Goal: Task Accomplishment & Management: Use online tool/utility

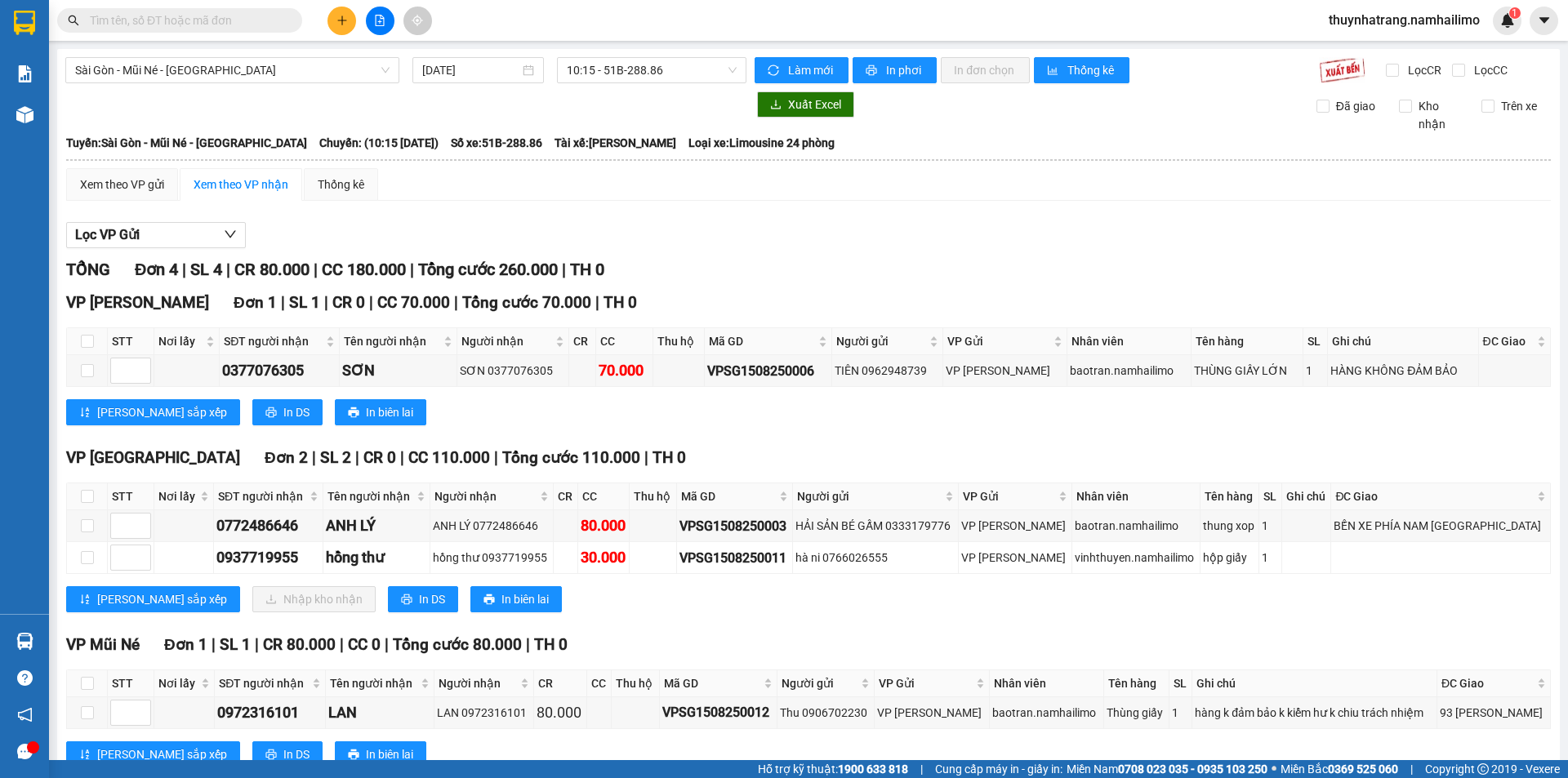
scroll to position [53, 0]
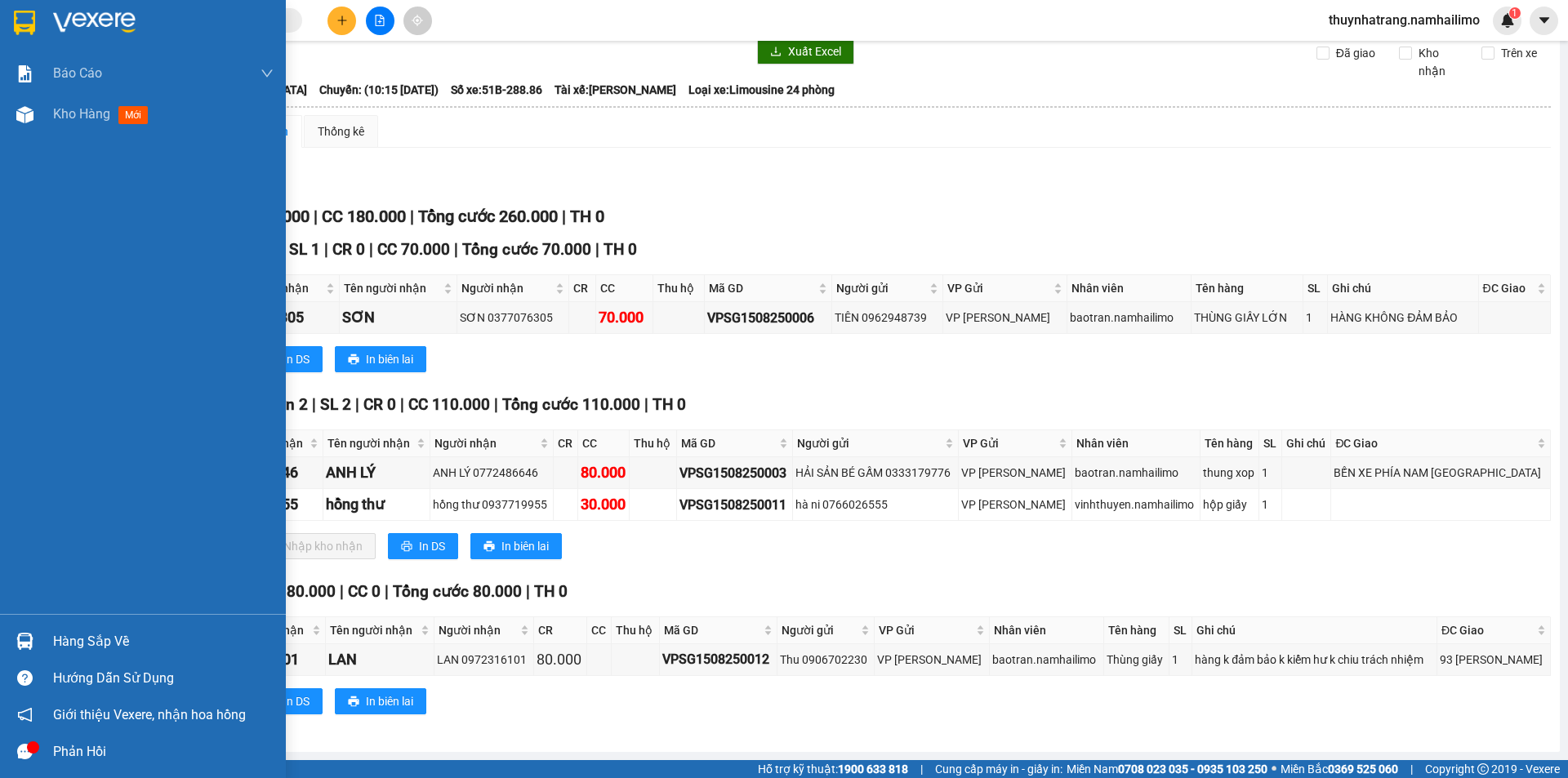
click at [97, 645] on div "Hàng sắp về" at bounding box center [163, 642] width 220 height 25
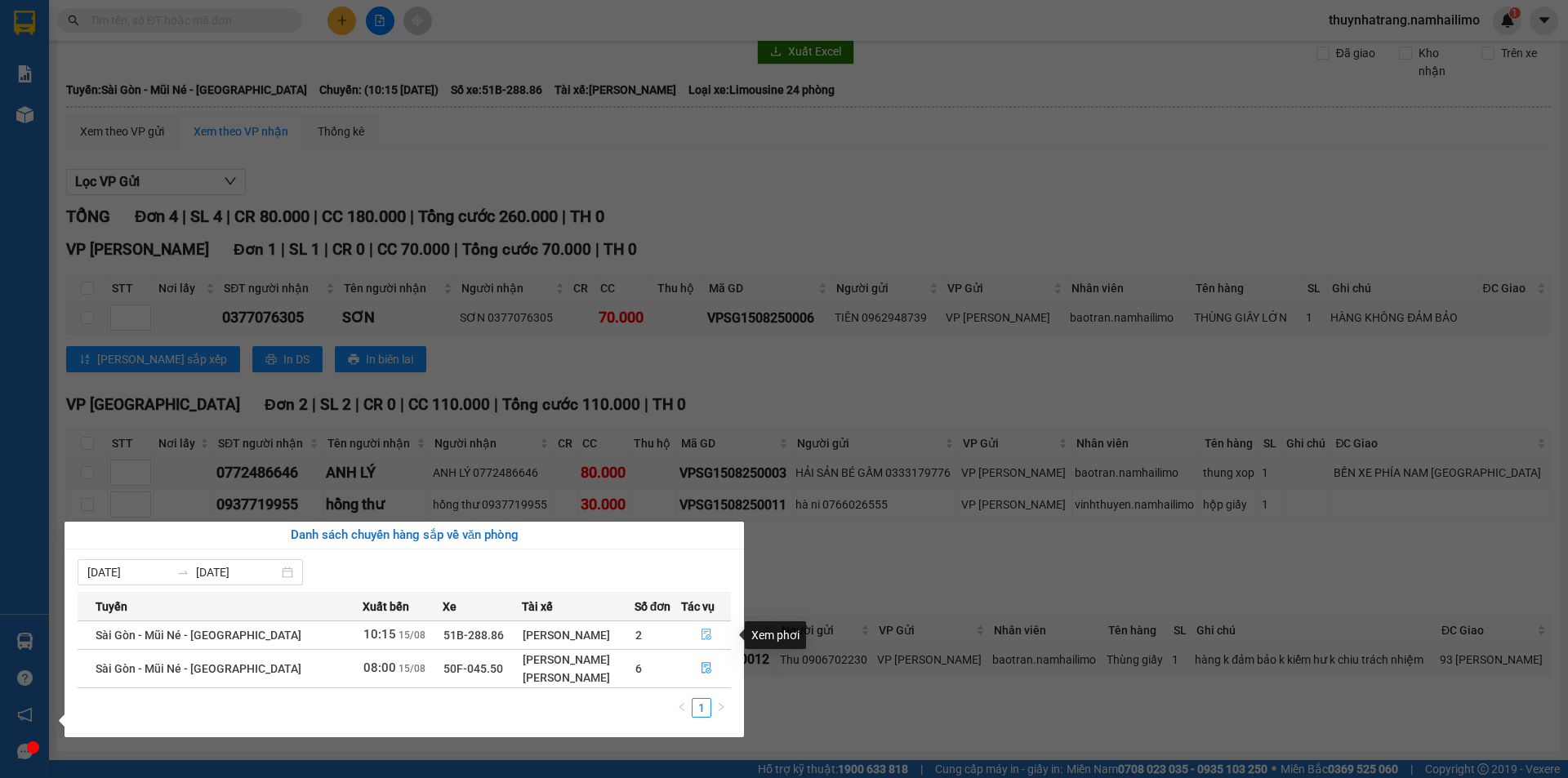
click at [705, 634] on icon "file-done" at bounding box center [706, 634] width 11 height 11
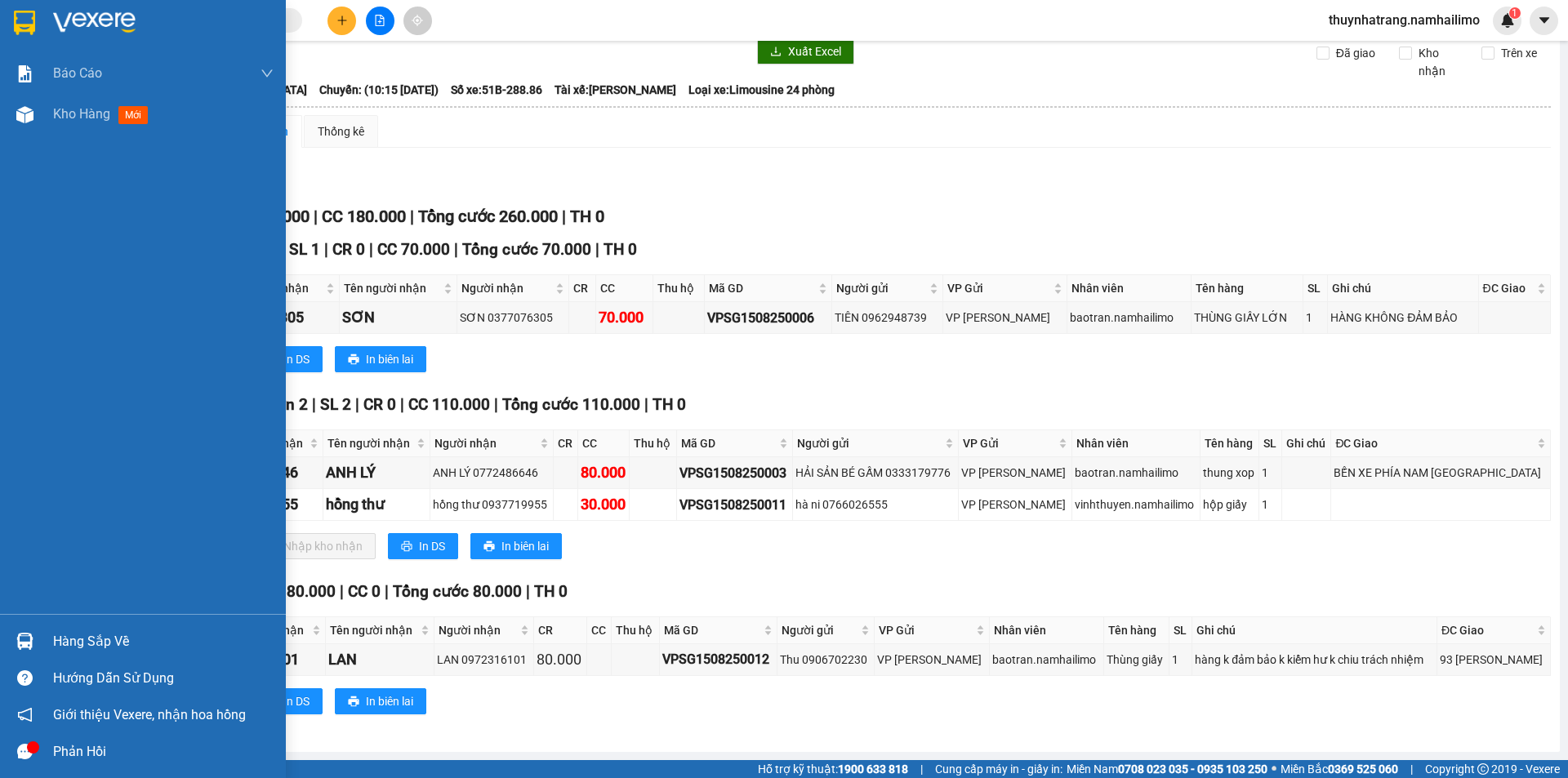
click at [55, 18] on img at bounding box center [94, 23] width 82 height 25
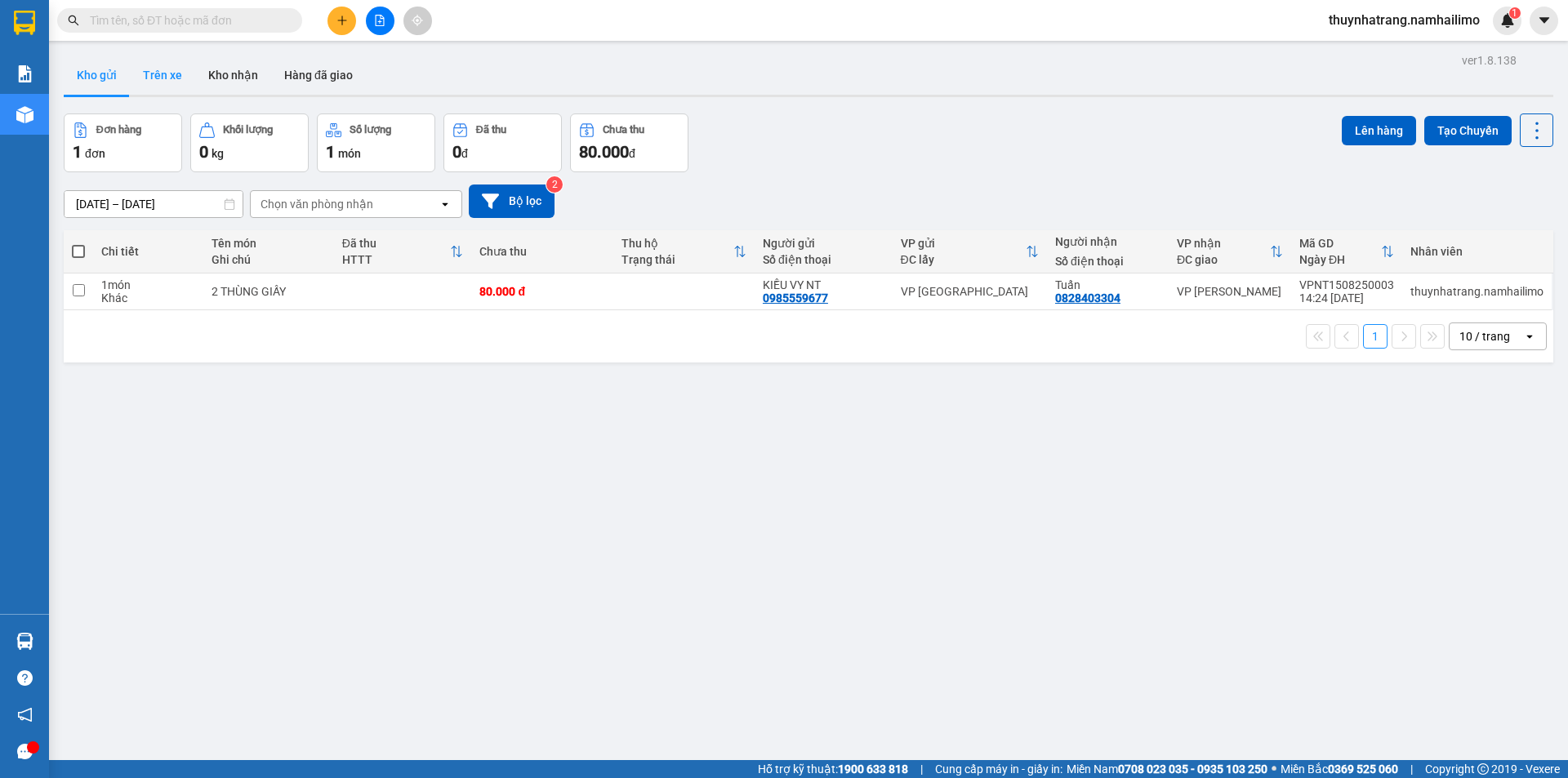
click at [171, 80] on button "Trên xe" at bounding box center [163, 75] width 65 height 39
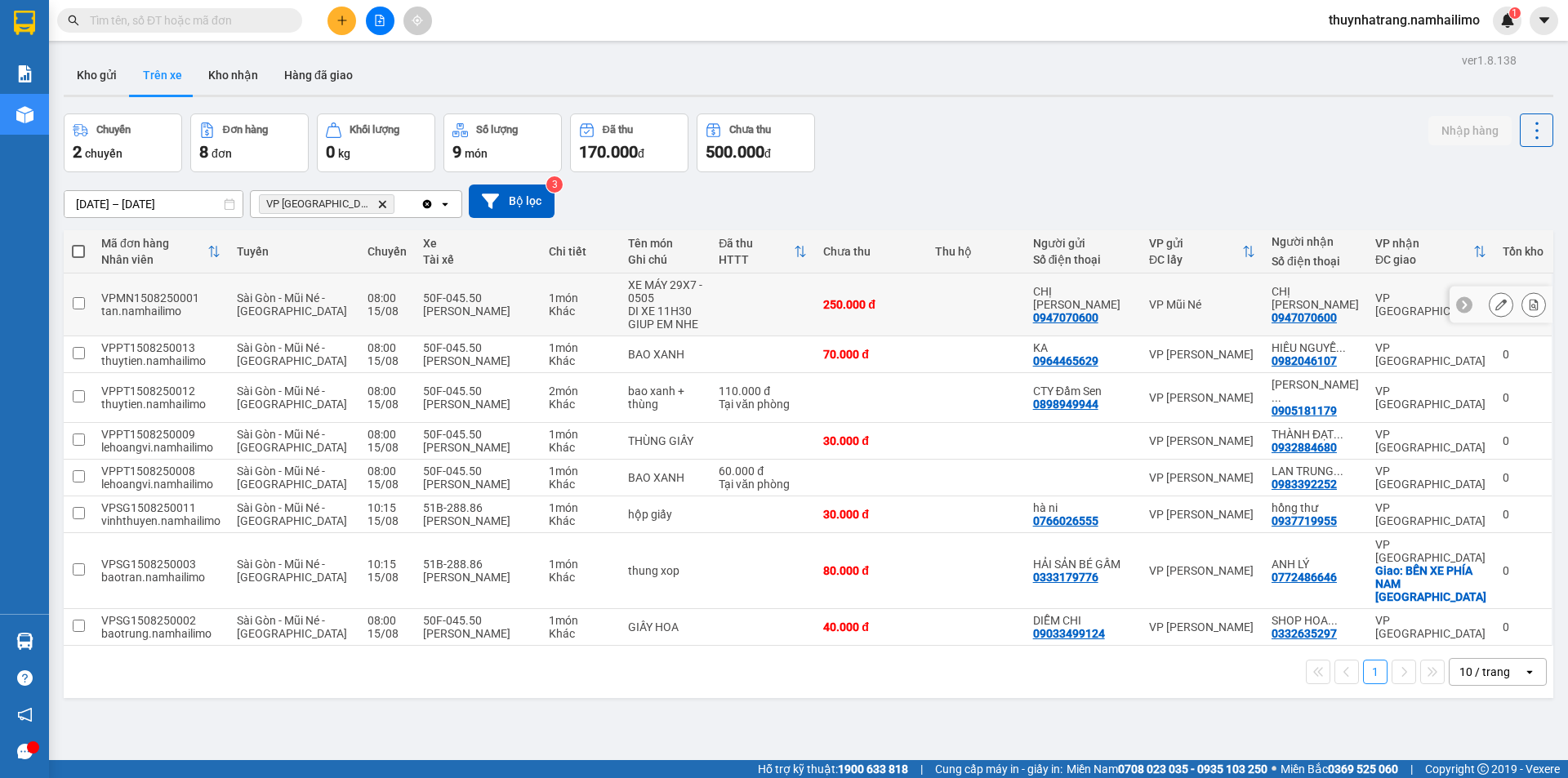
click at [76, 302] on input "checkbox" at bounding box center [79, 303] width 12 height 12
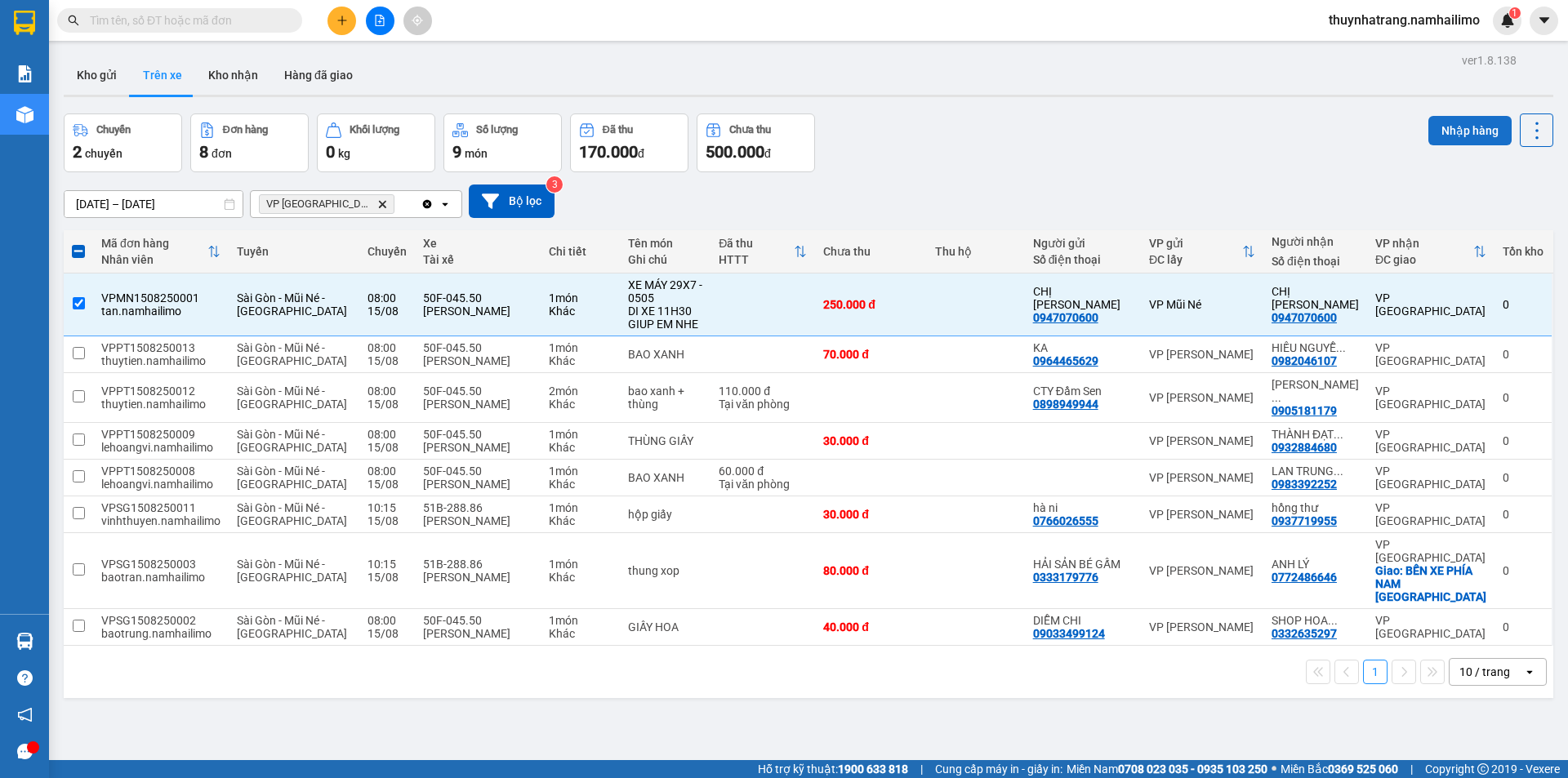
click at [1455, 136] on button "Nhập hàng" at bounding box center [1470, 130] width 83 height 29
checkbox input "false"
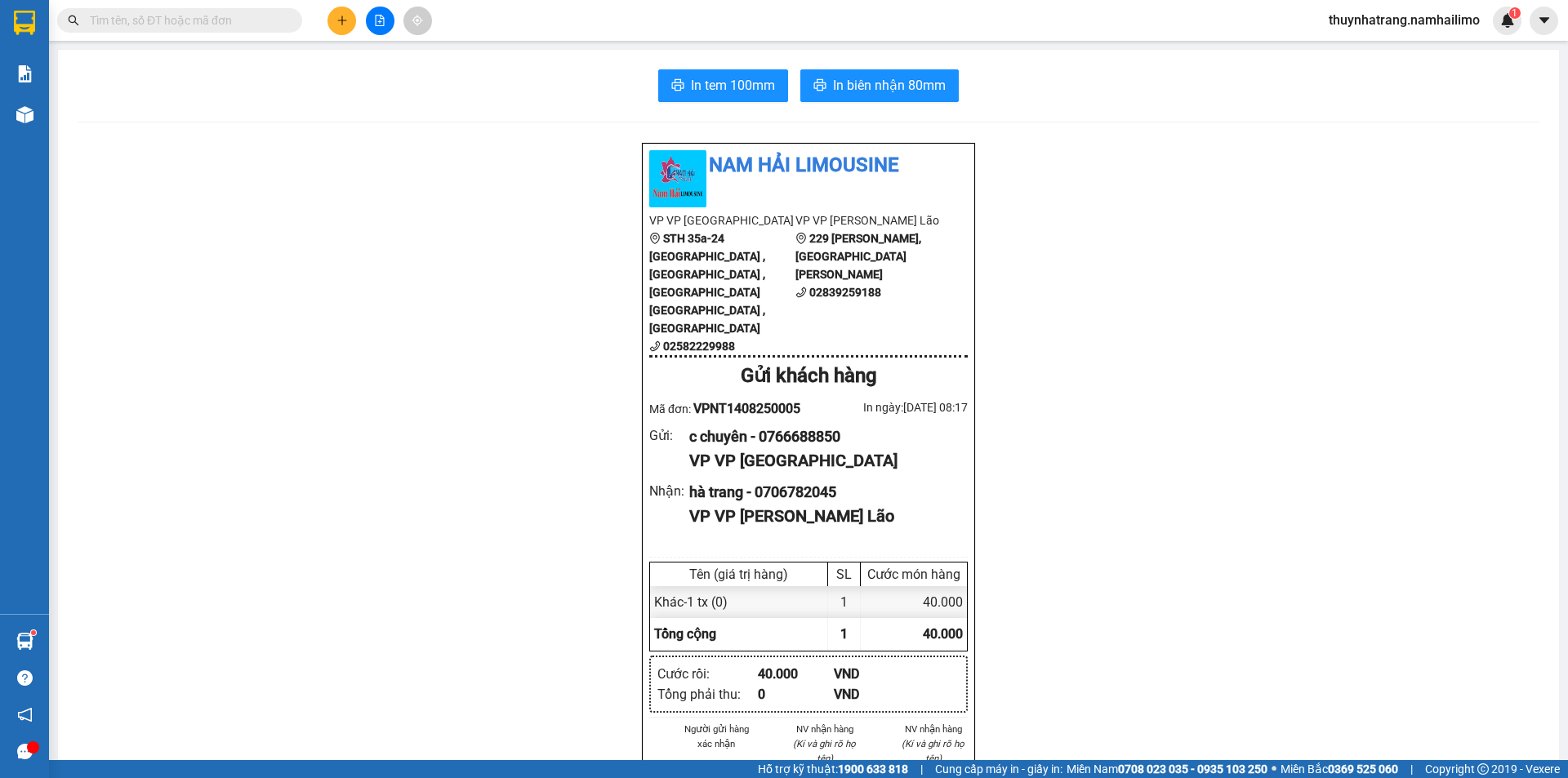
scroll to position [245, 0]
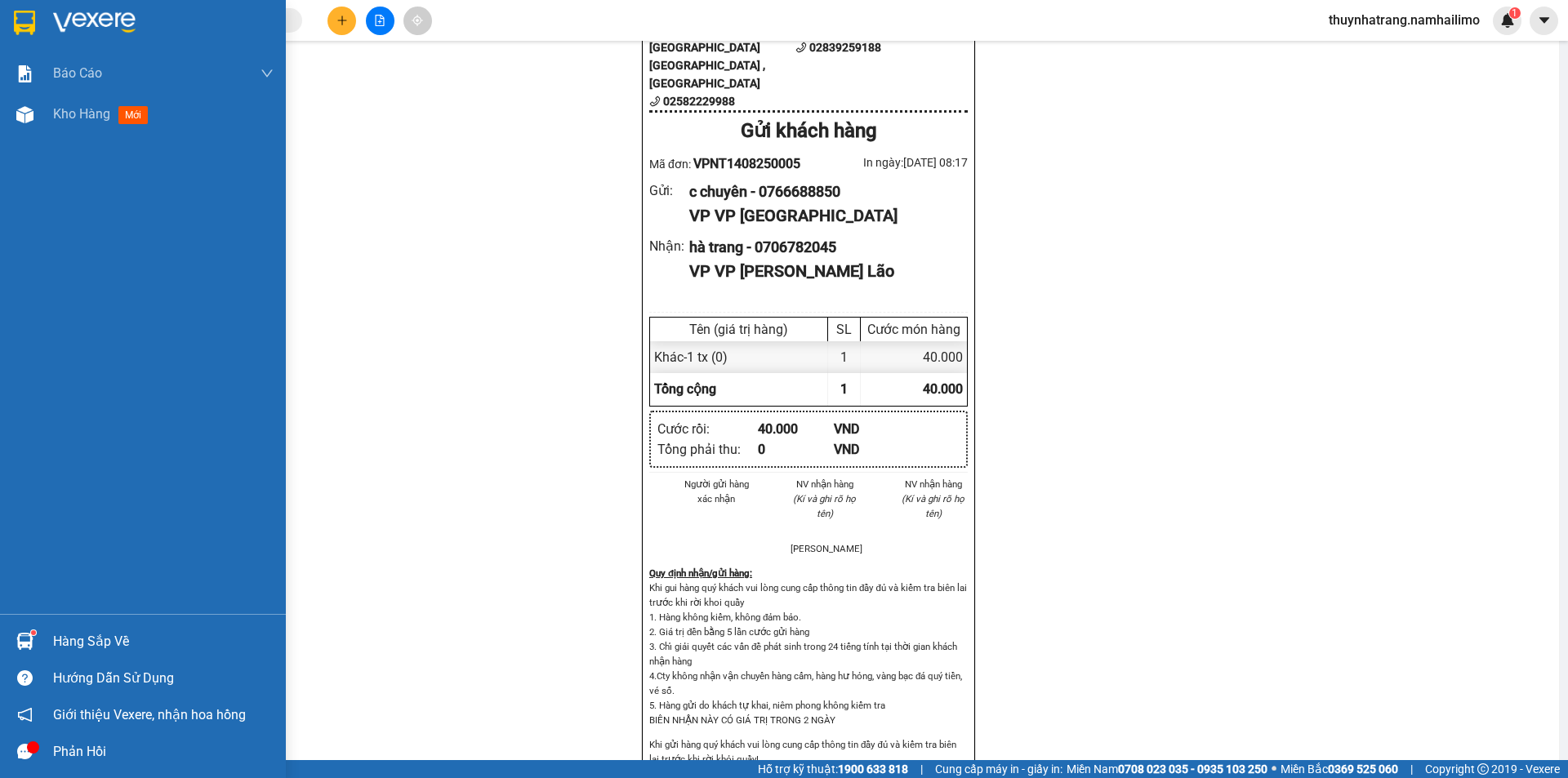
click at [62, 643] on div "Hàng sắp về" at bounding box center [163, 642] width 220 height 25
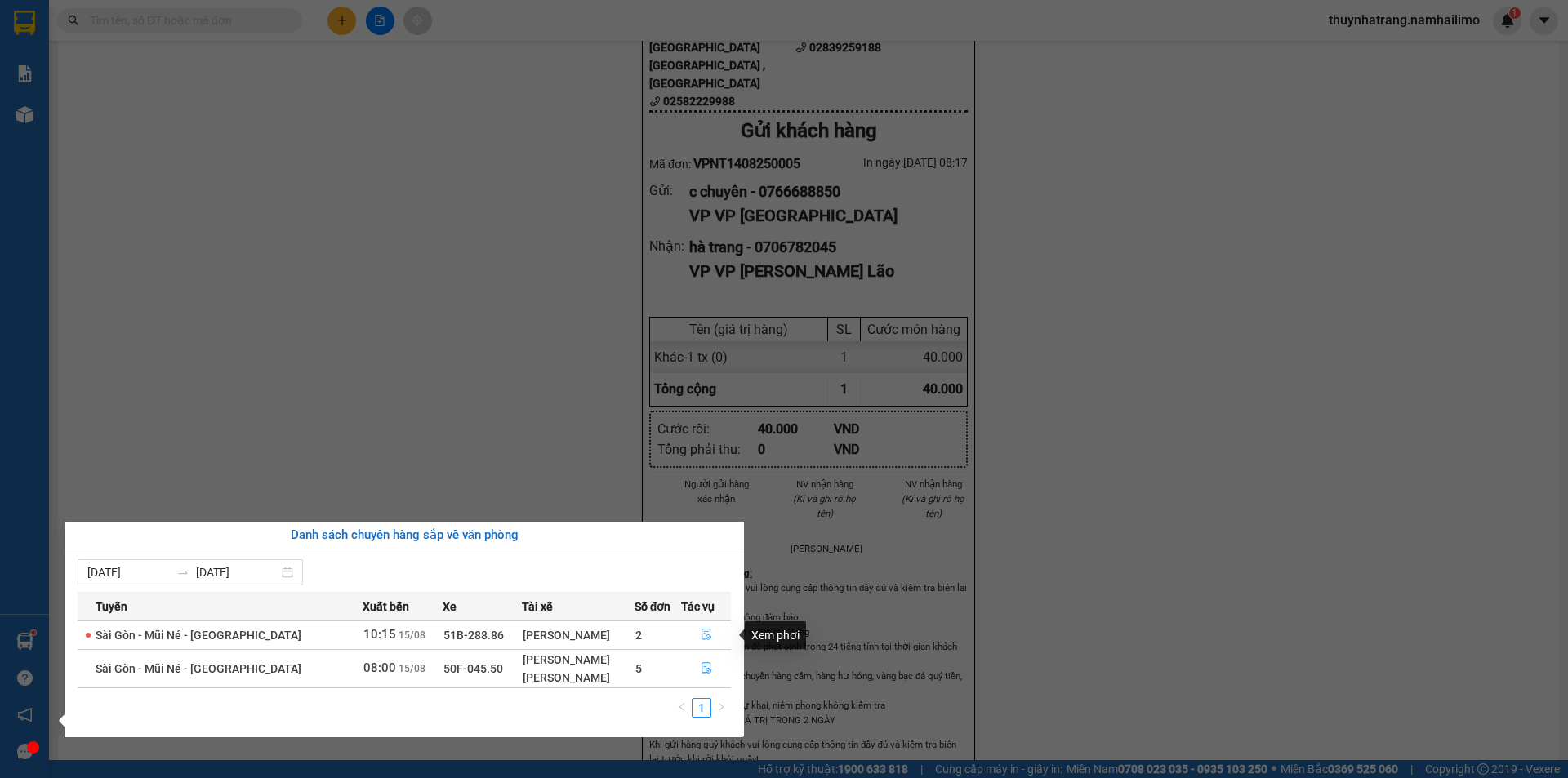
click at [706, 636] on icon "file-done" at bounding box center [706, 634] width 11 height 11
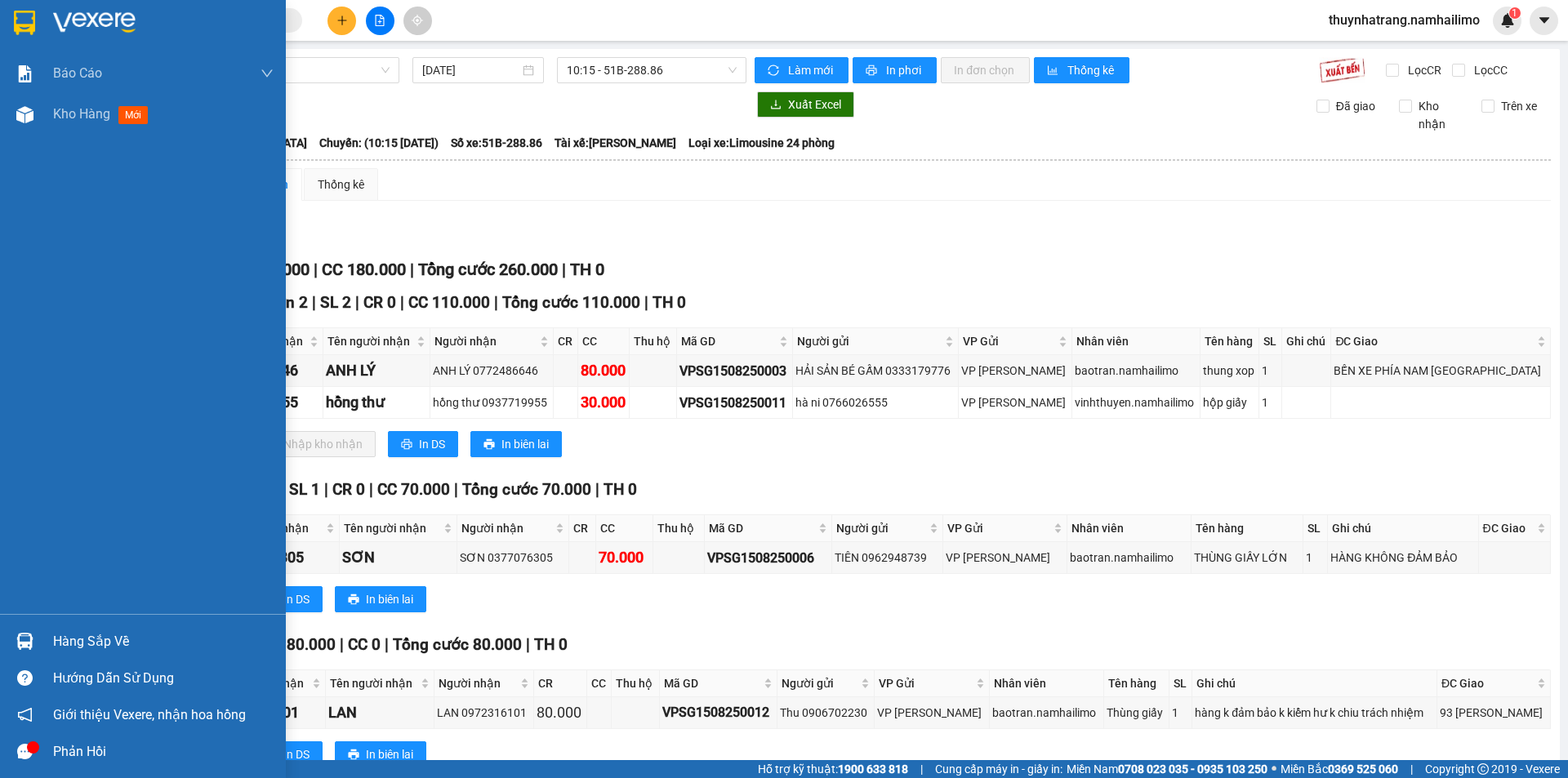
click at [92, 22] on img at bounding box center [94, 23] width 82 height 25
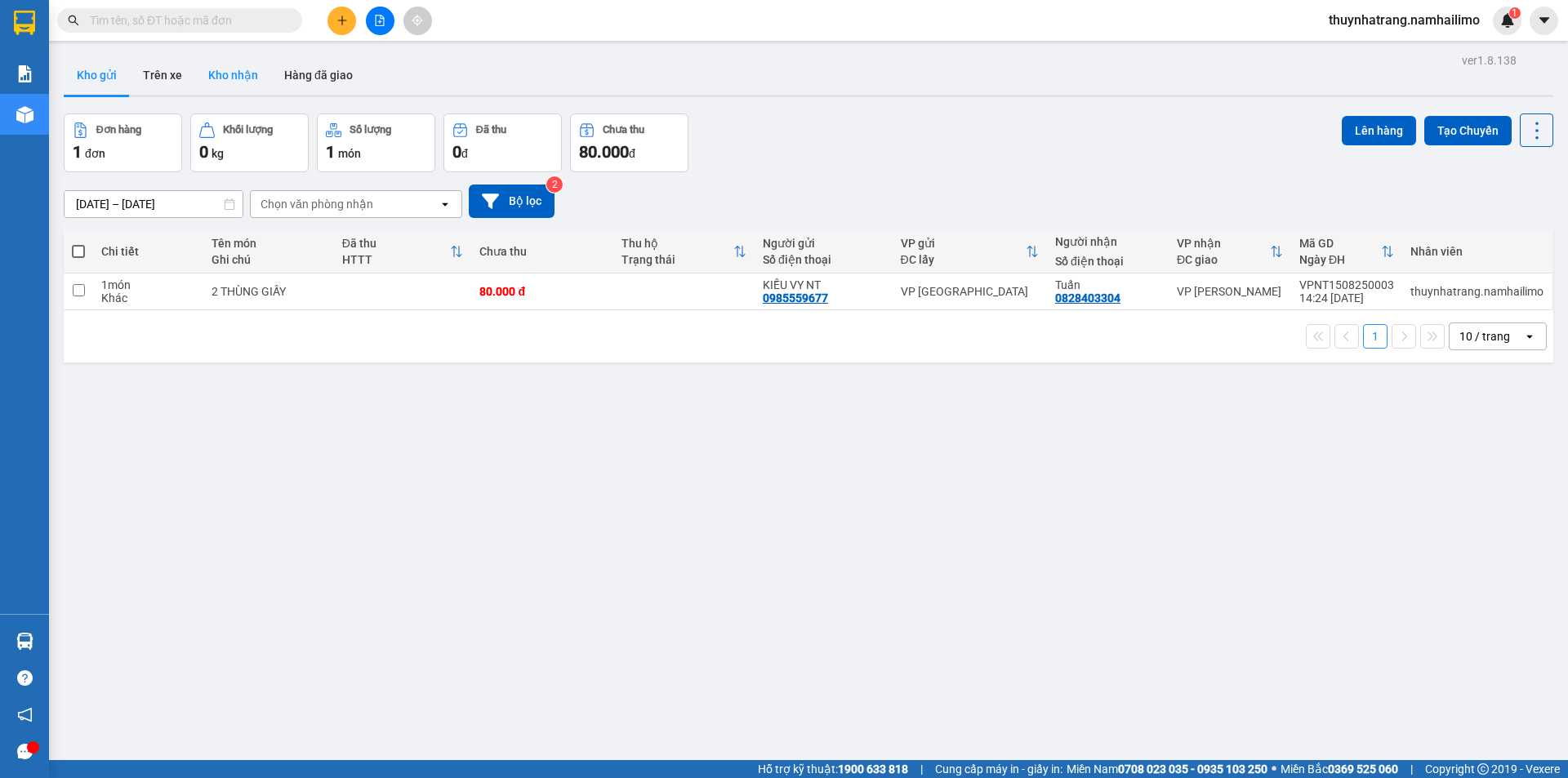
click at [238, 79] on button "Kho nhận" at bounding box center [233, 75] width 76 height 39
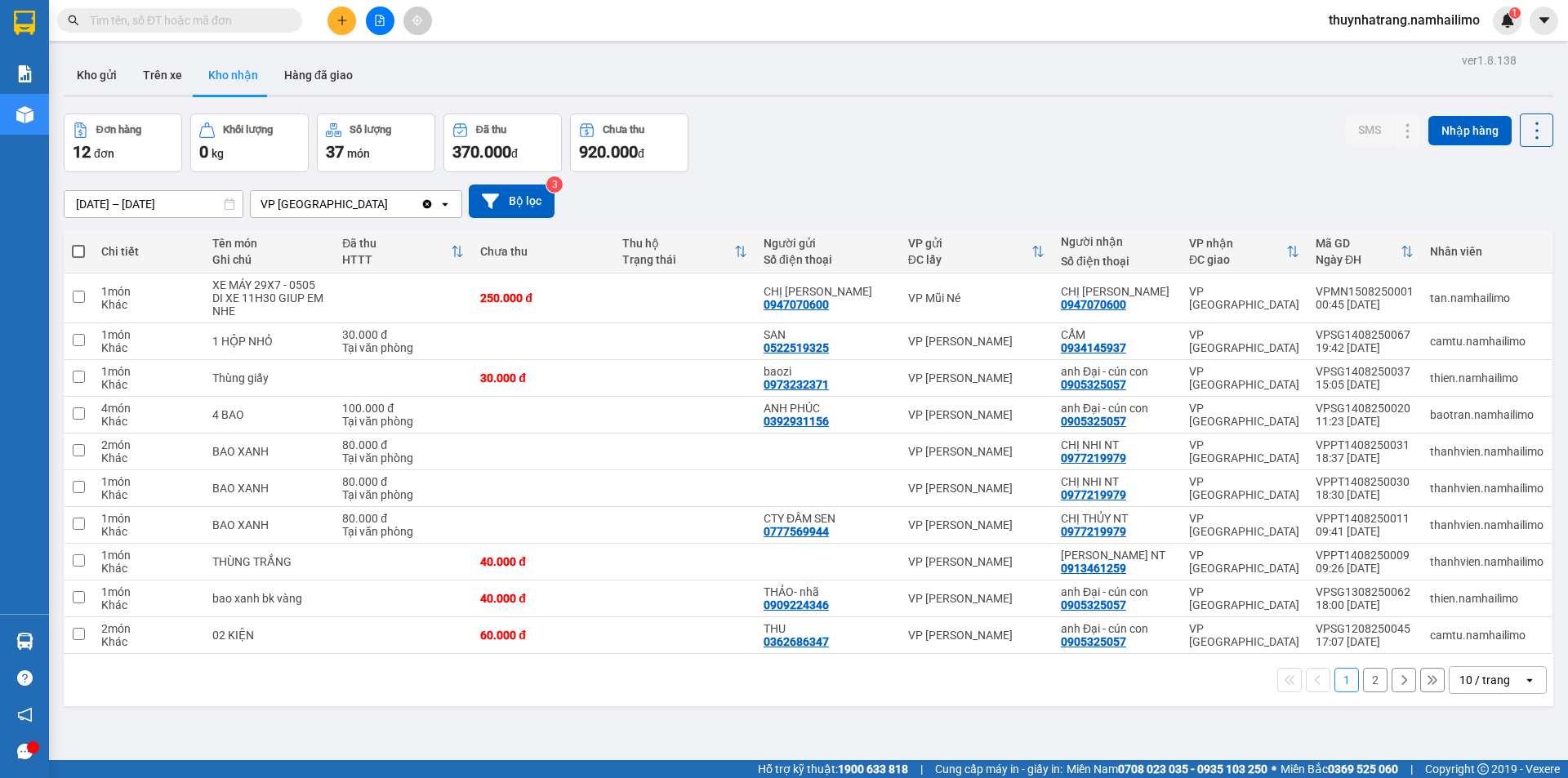
click at [1363, 683] on button "2" at bounding box center [1375, 680] width 25 height 25
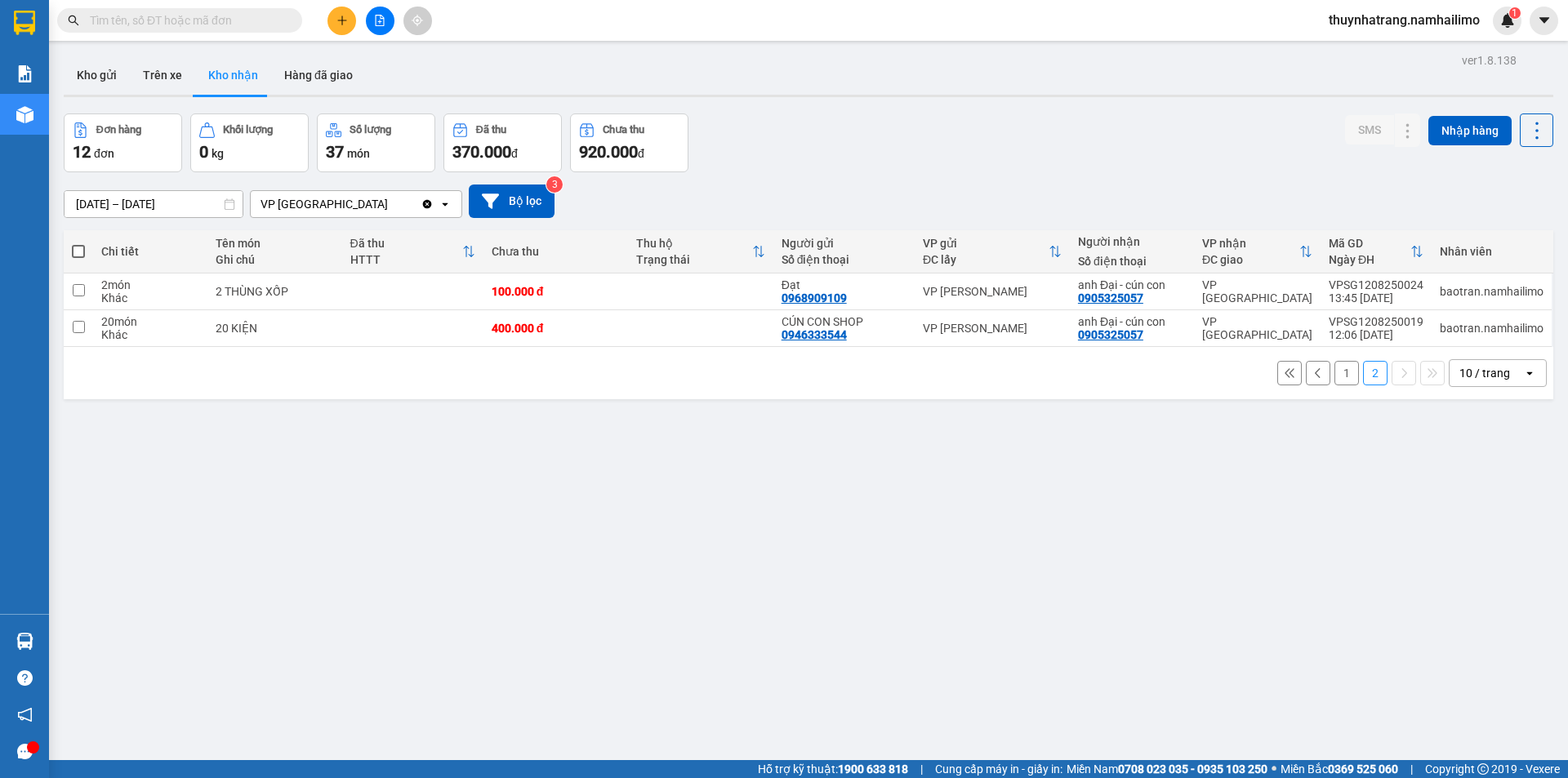
click at [1342, 374] on button "1" at bounding box center [1347, 373] width 25 height 25
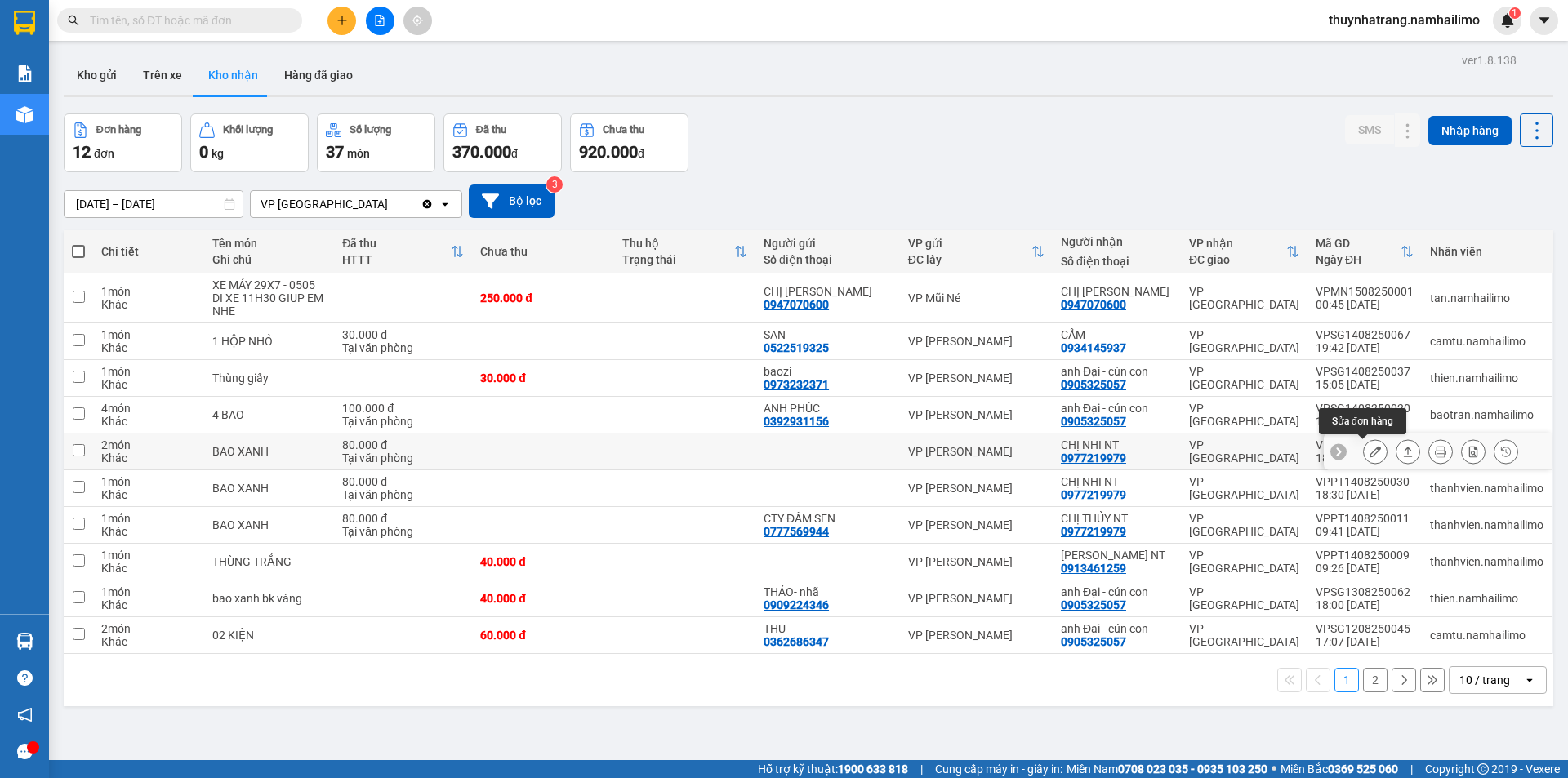
click at [1369, 451] on icon at bounding box center [1374, 451] width 11 height 11
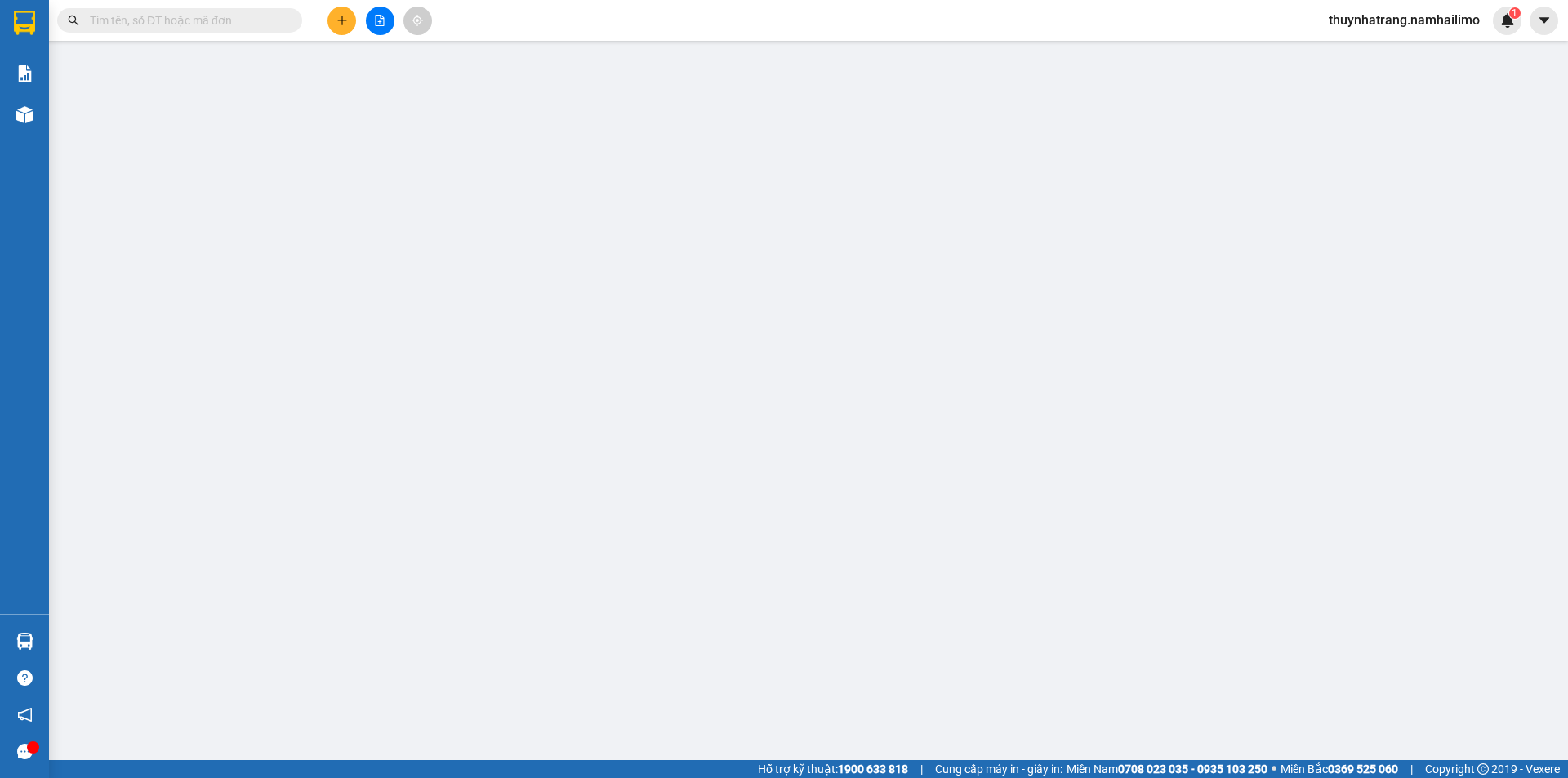
type input "0977219979"
type input "CHỊ NHI NT"
type input "80.000"
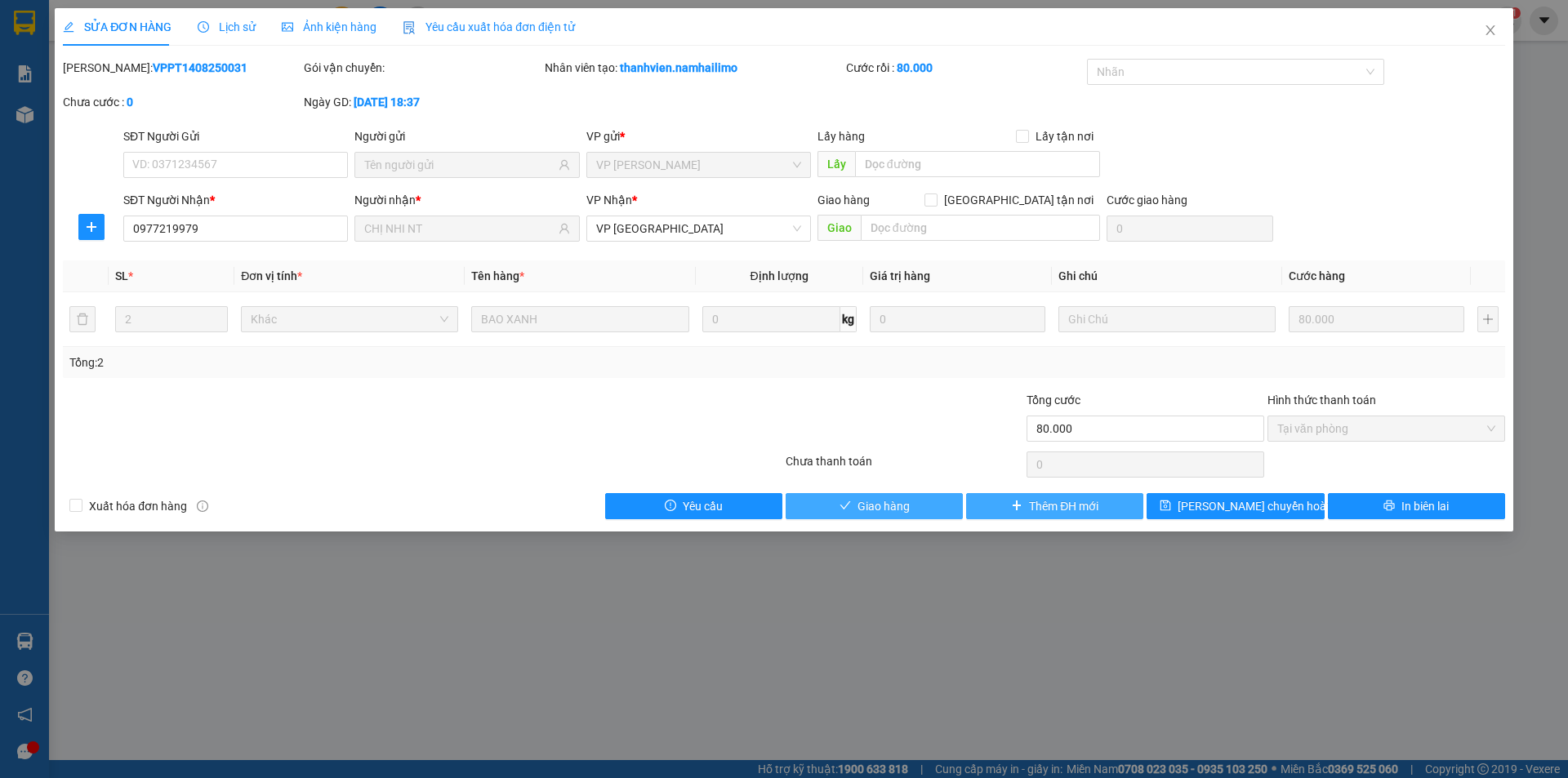
drag, startPoint x: 926, startPoint y: 509, endPoint x: 978, endPoint y: 507, distance: 52.0
click at [927, 508] on button "Giao hàng" at bounding box center [874, 507] width 177 height 27
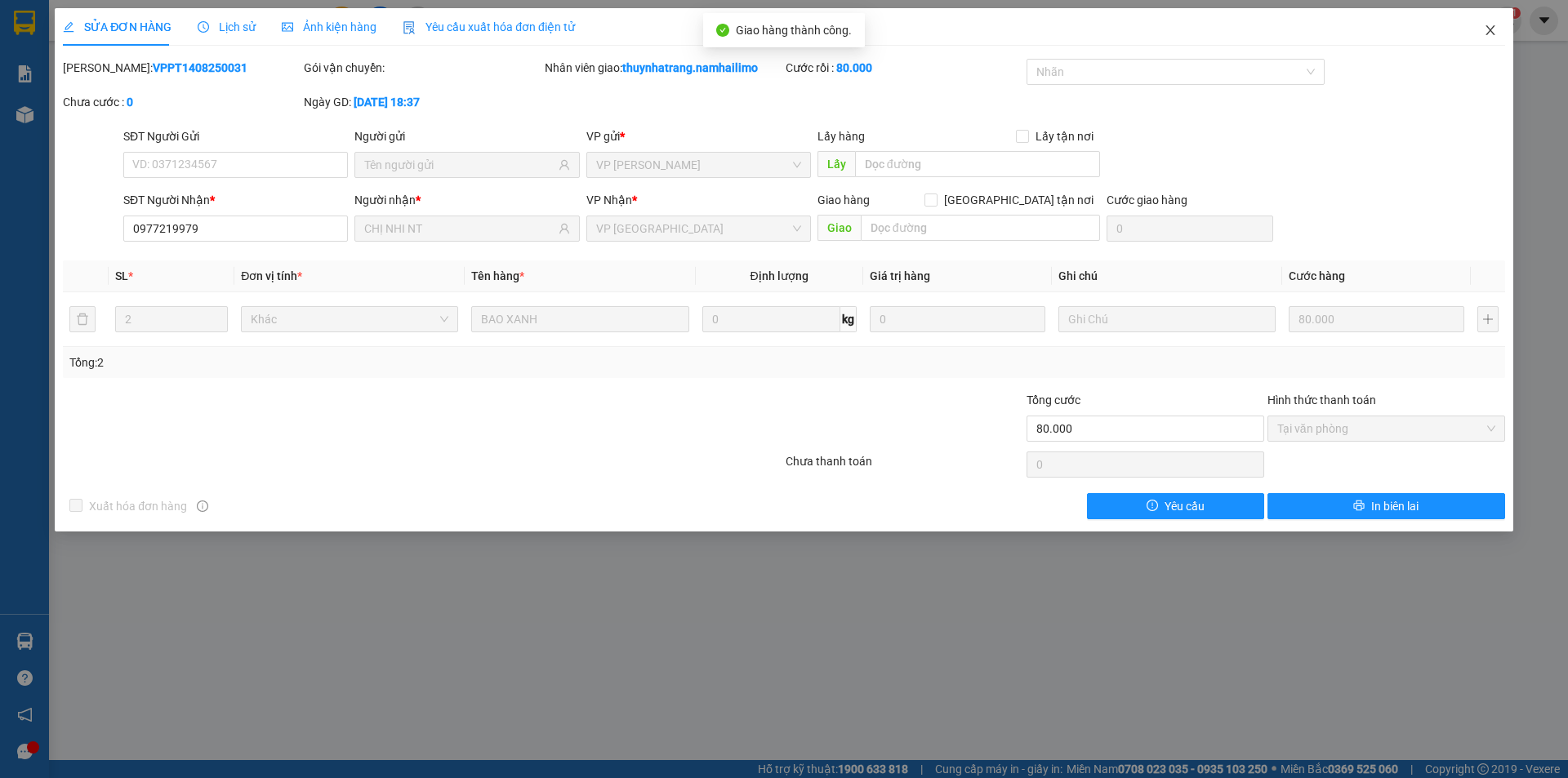
click at [1488, 31] on icon "close" at bounding box center [1490, 30] width 13 height 13
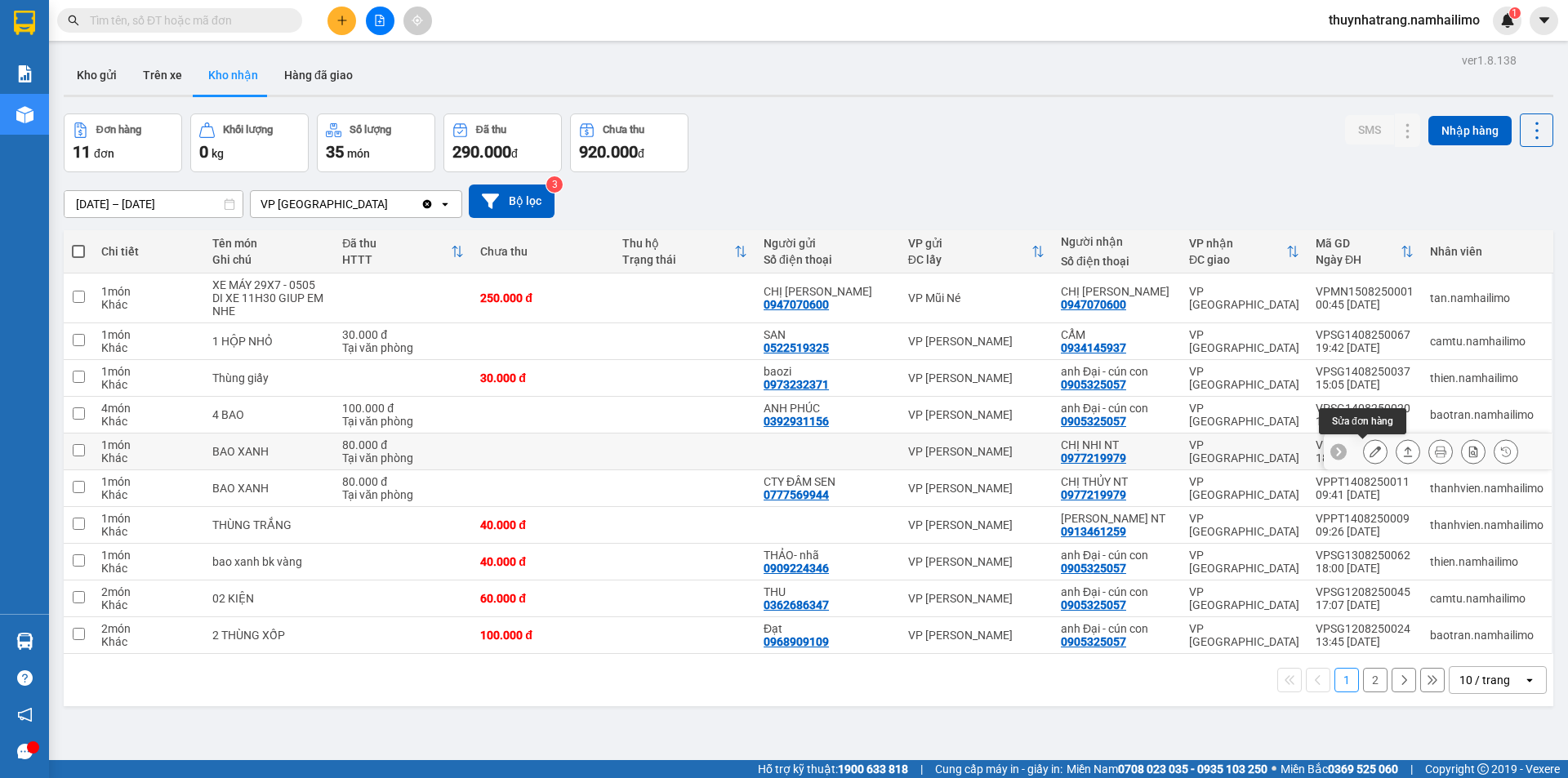
click at [1369, 451] on icon at bounding box center [1374, 451] width 11 height 11
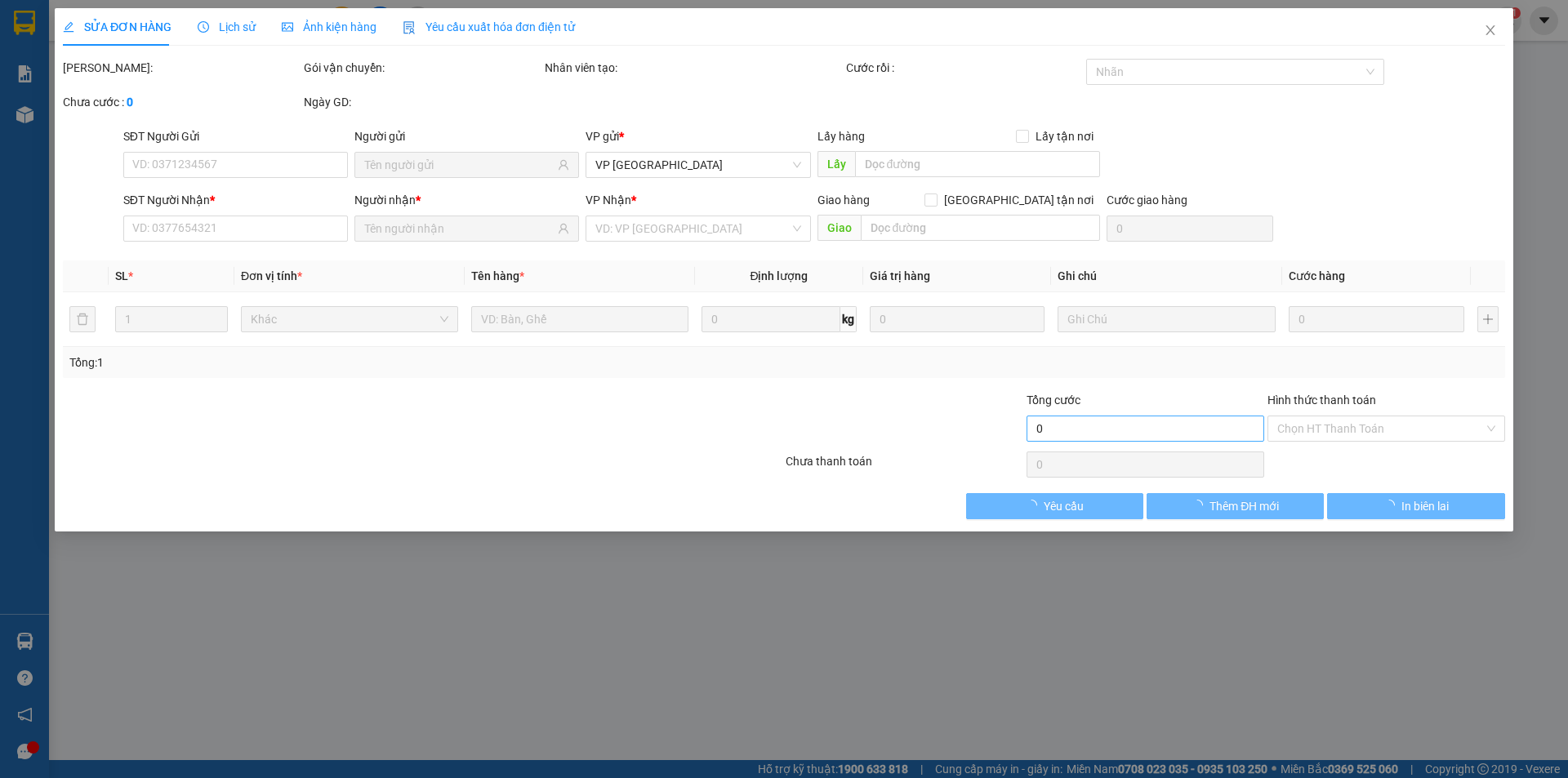
type input "0977219979"
type input "CHỊ NHI NT"
type input "80.000"
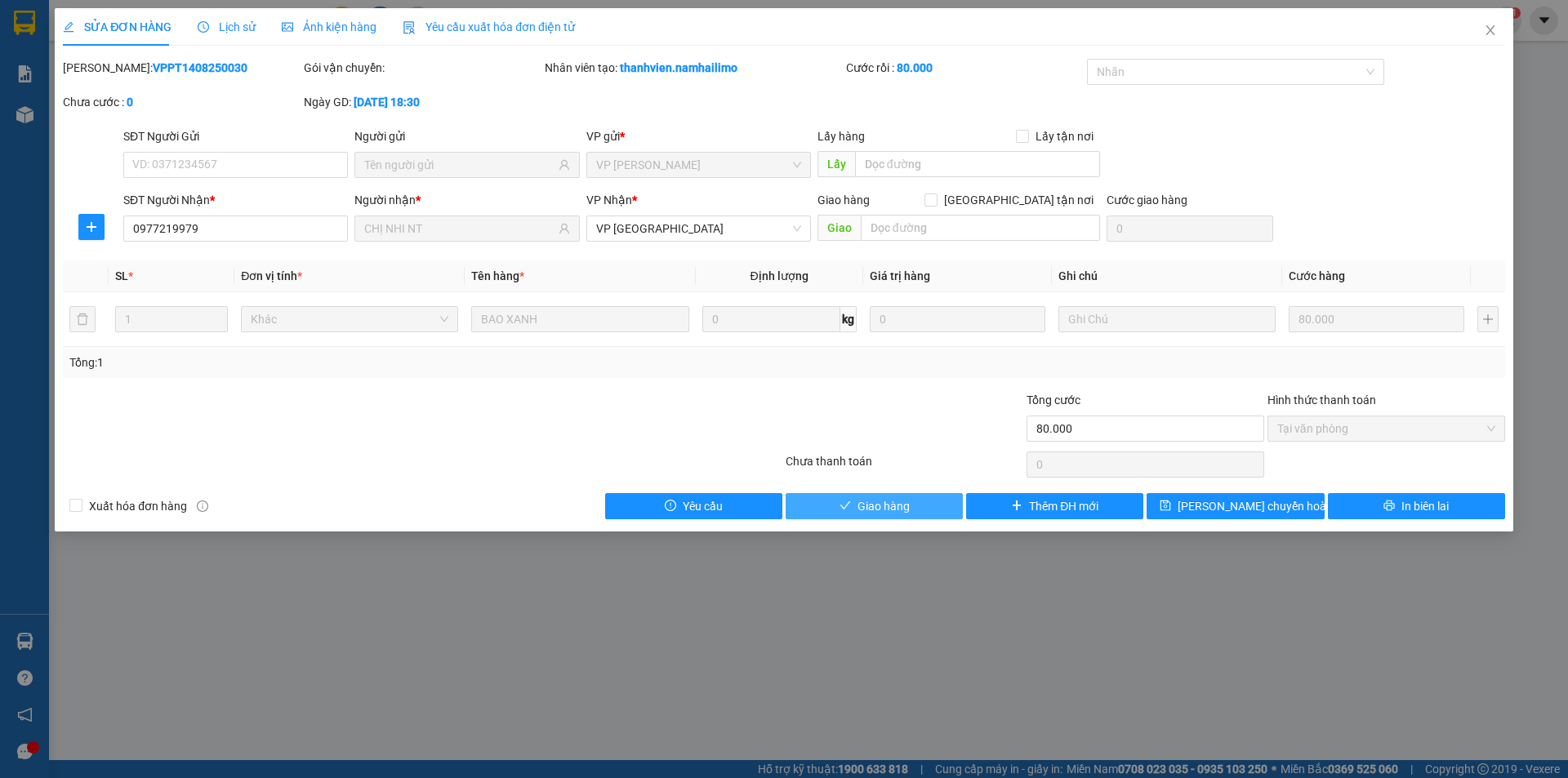
drag, startPoint x: 910, startPoint y: 507, endPoint x: 1512, endPoint y: 250, distance: 654.6
click at [913, 504] on button "Giao hàng" at bounding box center [874, 507] width 177 height 27
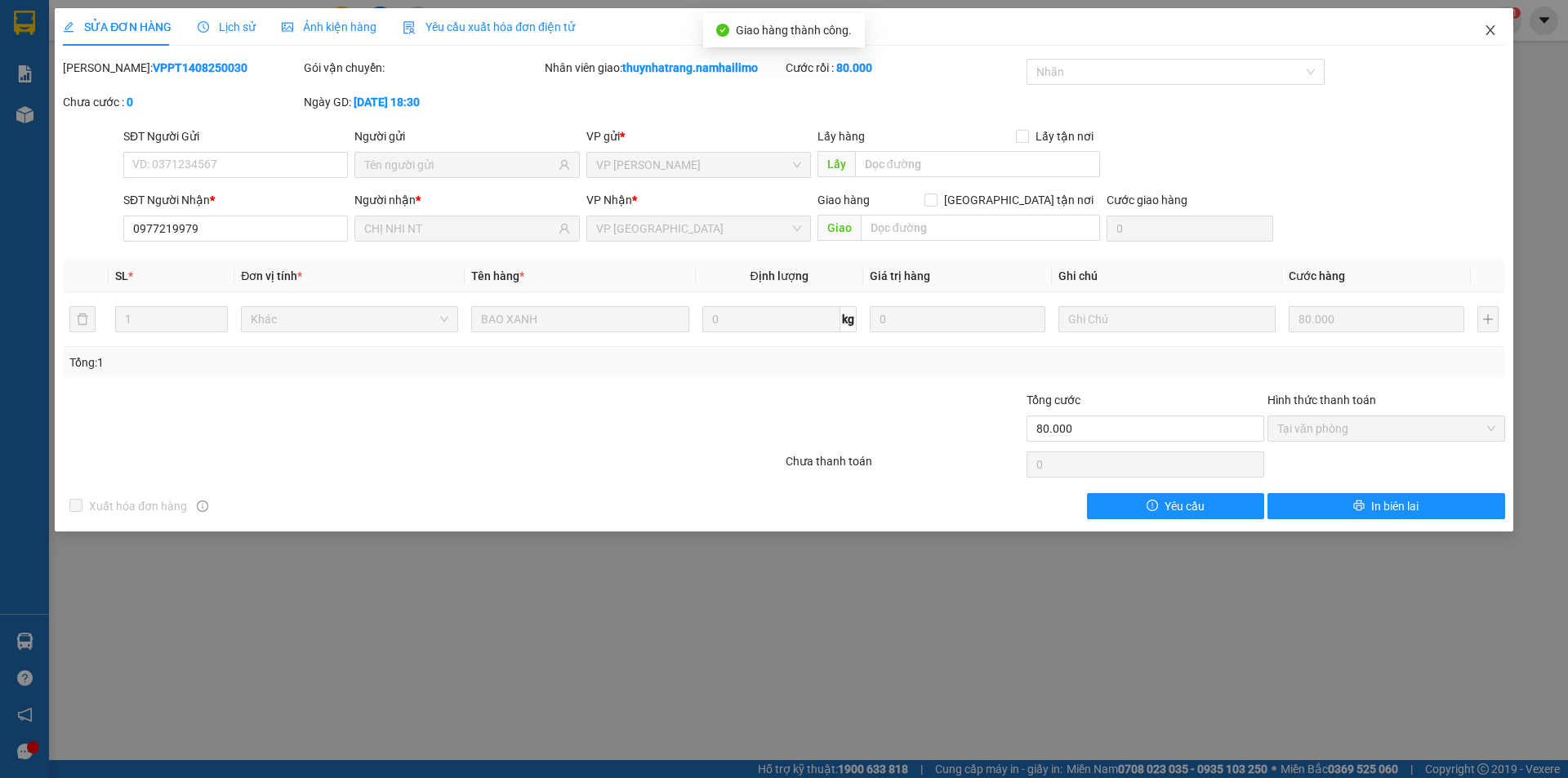
click at [1488, 34] on icon "close" at bounding box center [1490, 30] width 13 height 13
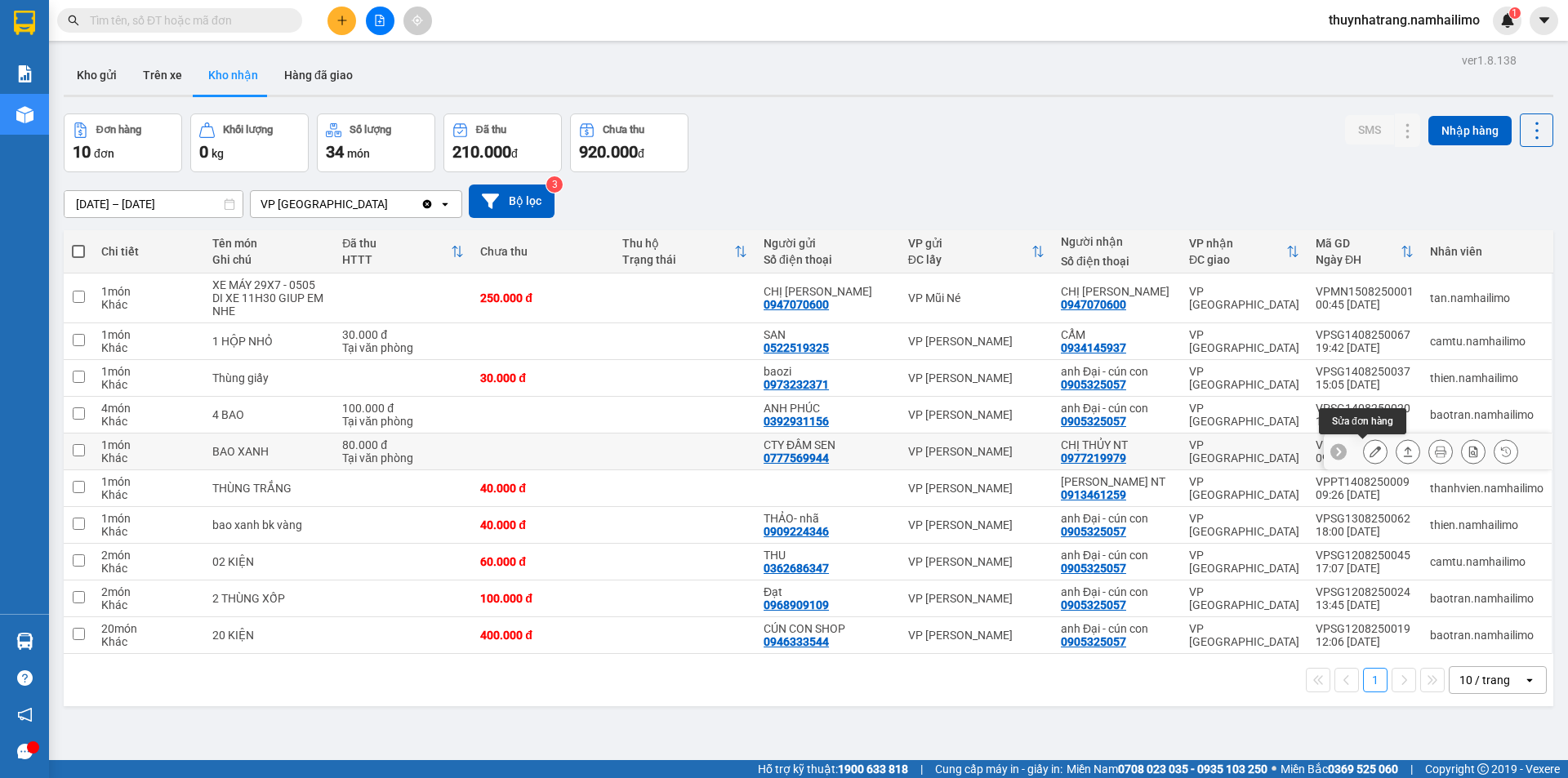
click at [1369, 453] on icon at bounding box center [1374, 451] width 11 height 11
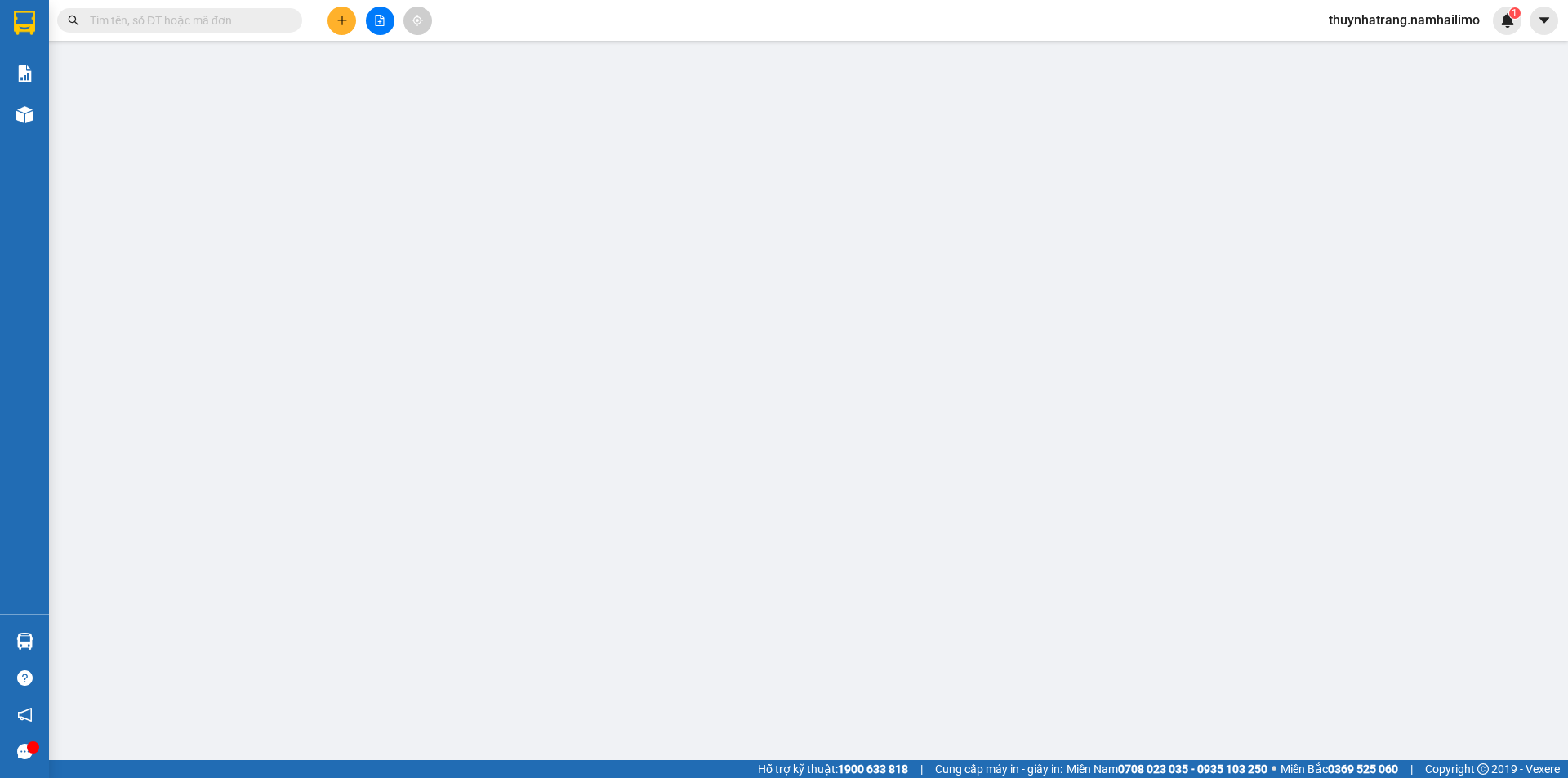
type input "0777569944"
type input "CTY ĐẦM SEN"
type input "0977219979"
type input "CHỊ THỦY NT"
type input "80.000"
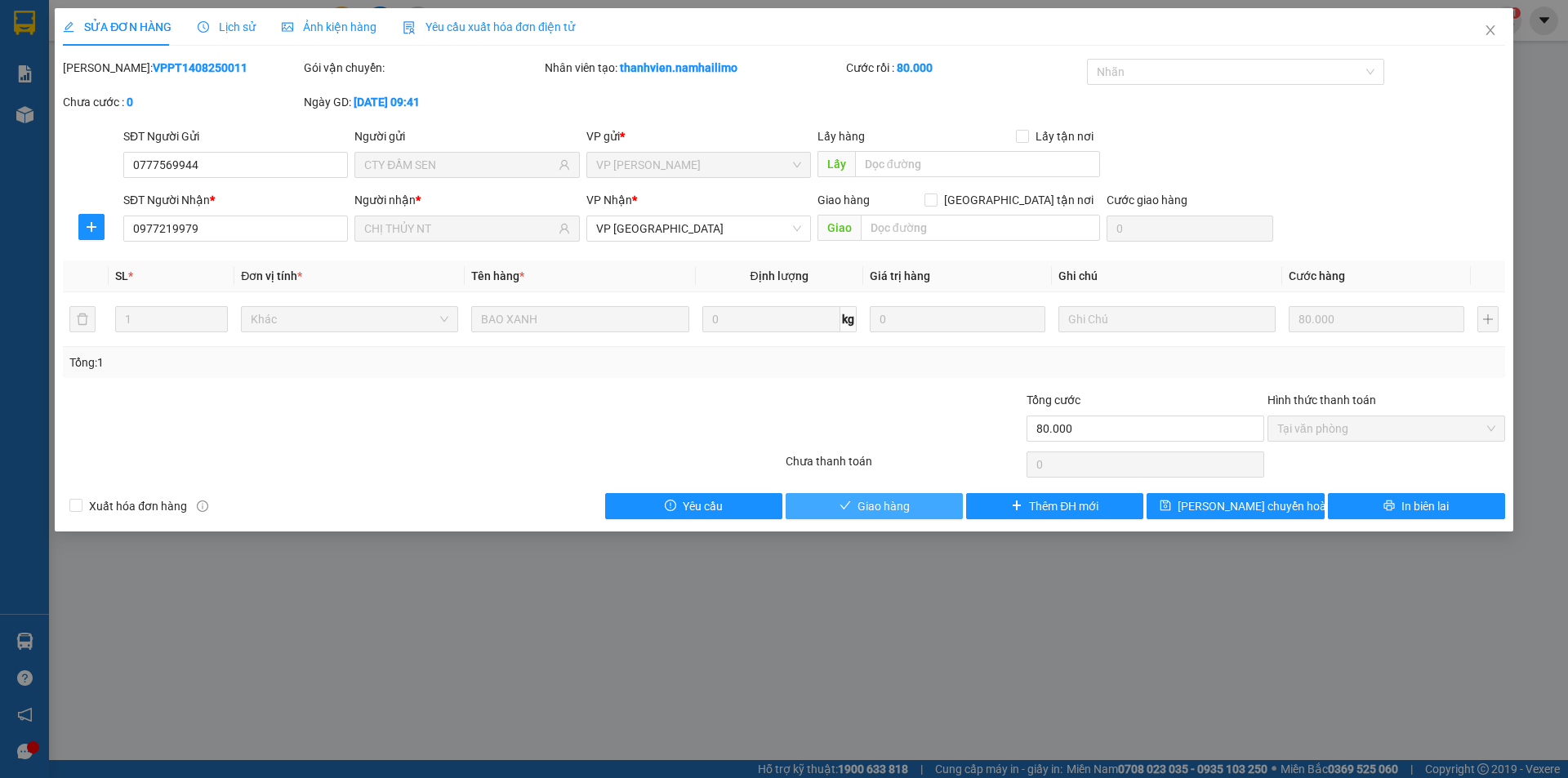
drag, startPoint x: 914, startPoint y: 503, endPoint x: 929, endPoint y: 494, distance: 17.5
click at [915, 503] on button "Giao hàng" at bounding box center [874, 507] width 177 height 27
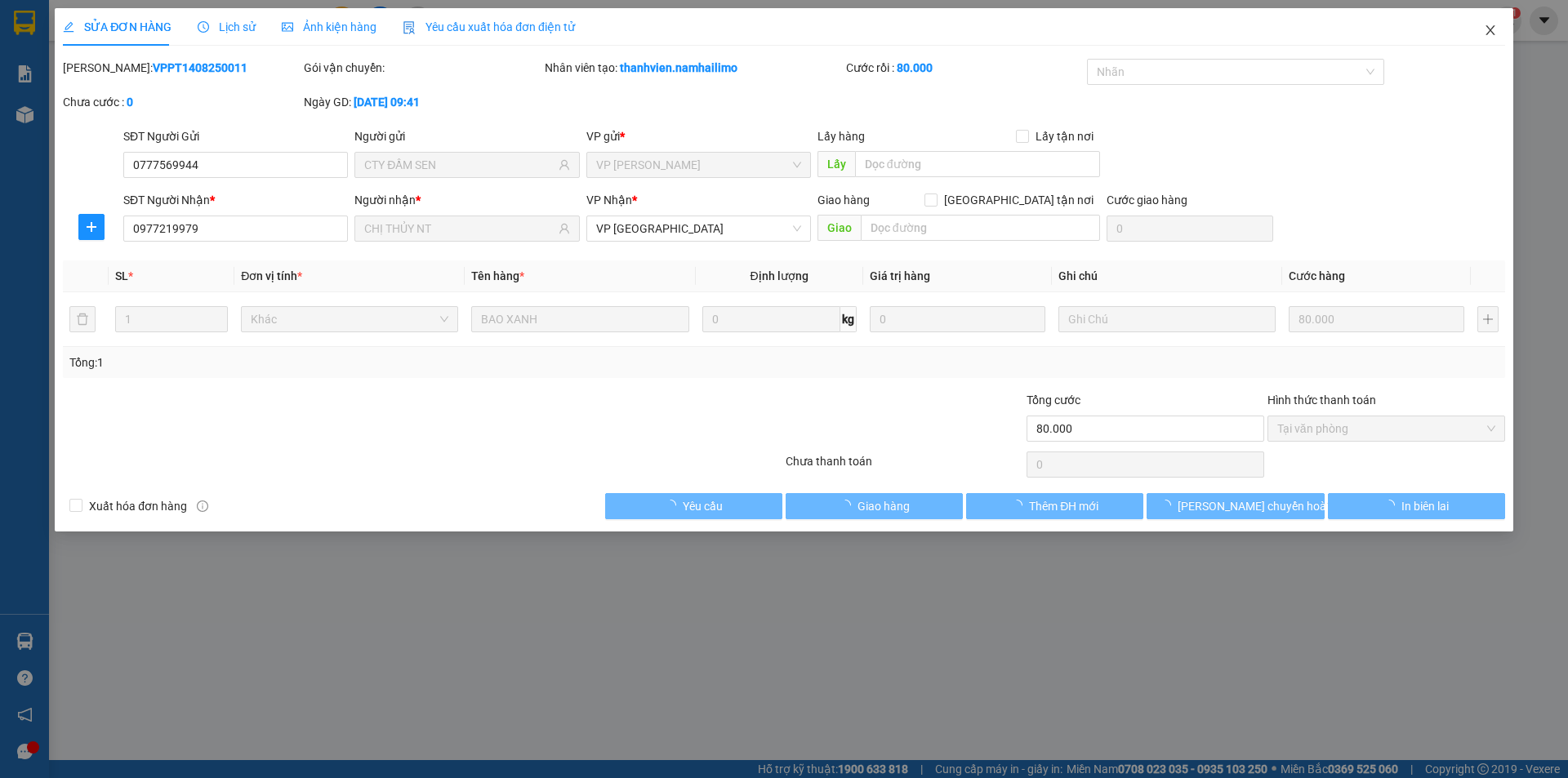
click at [1494, 32] on icon "close" at bounding box center [1490, 30] width 13 height 13
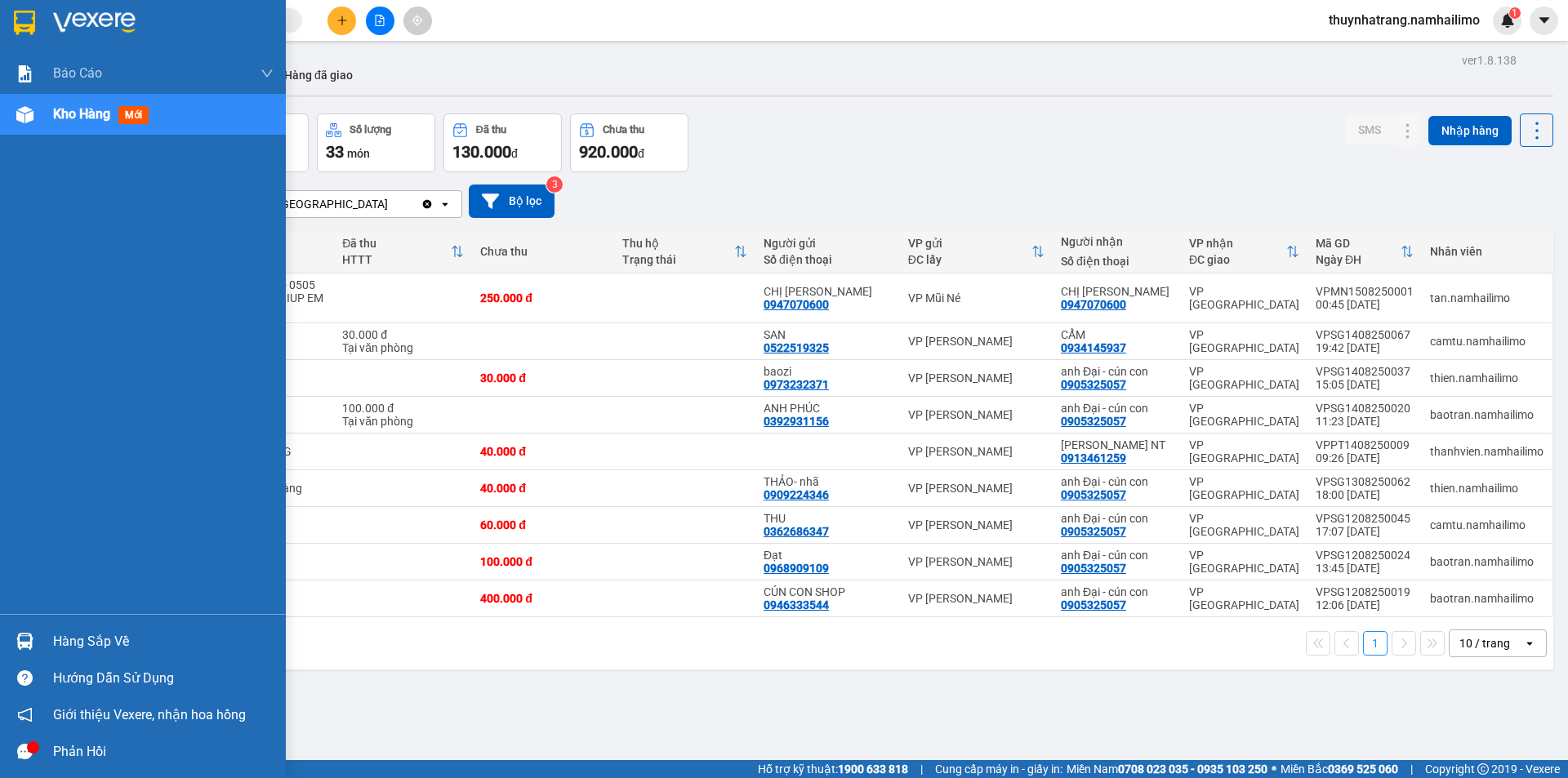
drag, startPoint x: 81, startPoint y: 644, endPoint x: 202, endPoint y: 644, distance: 121.0
click at [158, 644] on div "Hàng sắp về" at bounding box center [163, 642] width 220 height 25
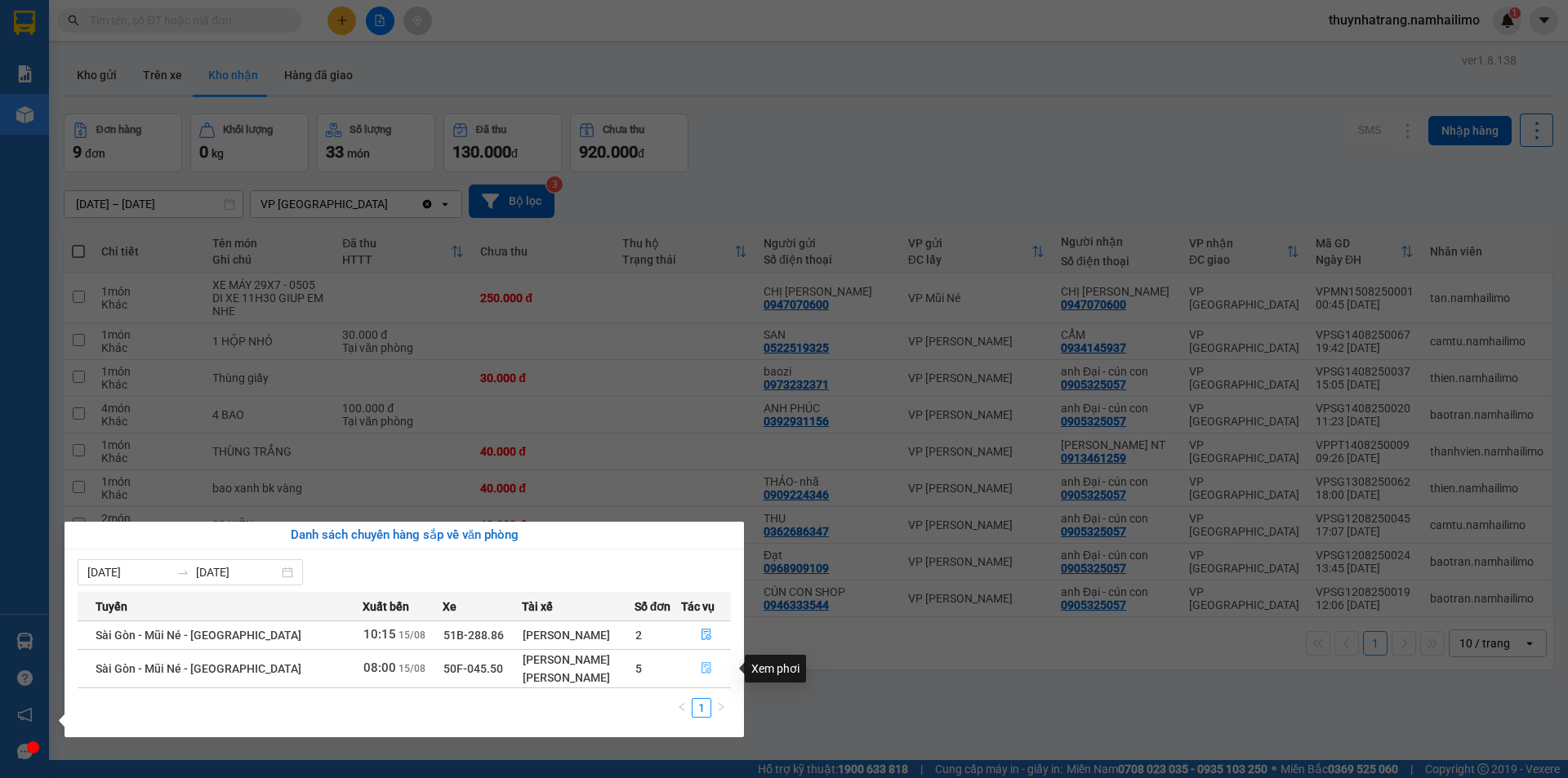
click at [708, 667] on icon "file-done" at bounding box center [706, 668] width 10 height 11
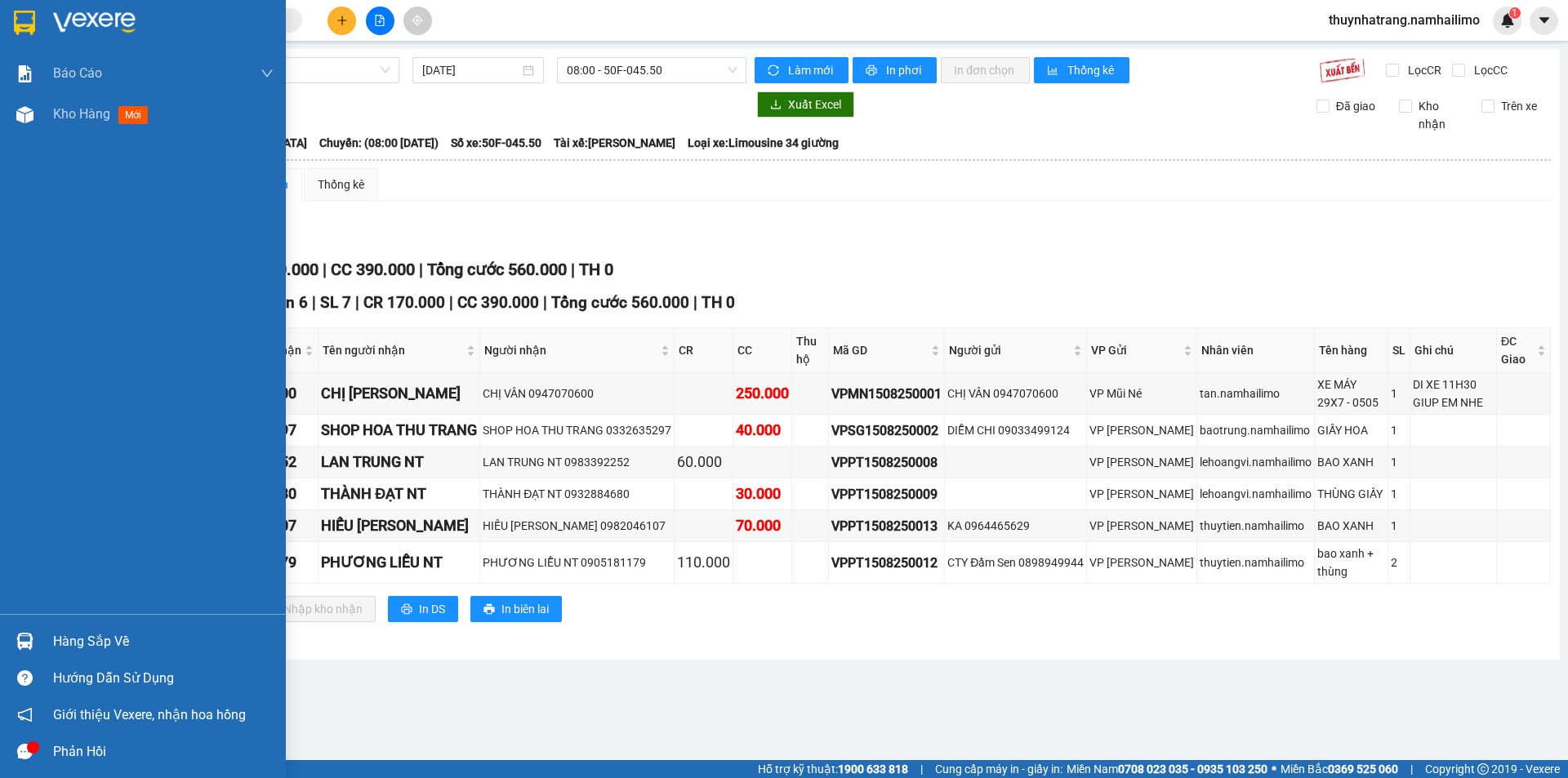
click at [65, 634] on div "Hàng sắp về" at bounding box center [163, 642] width 220 height 25
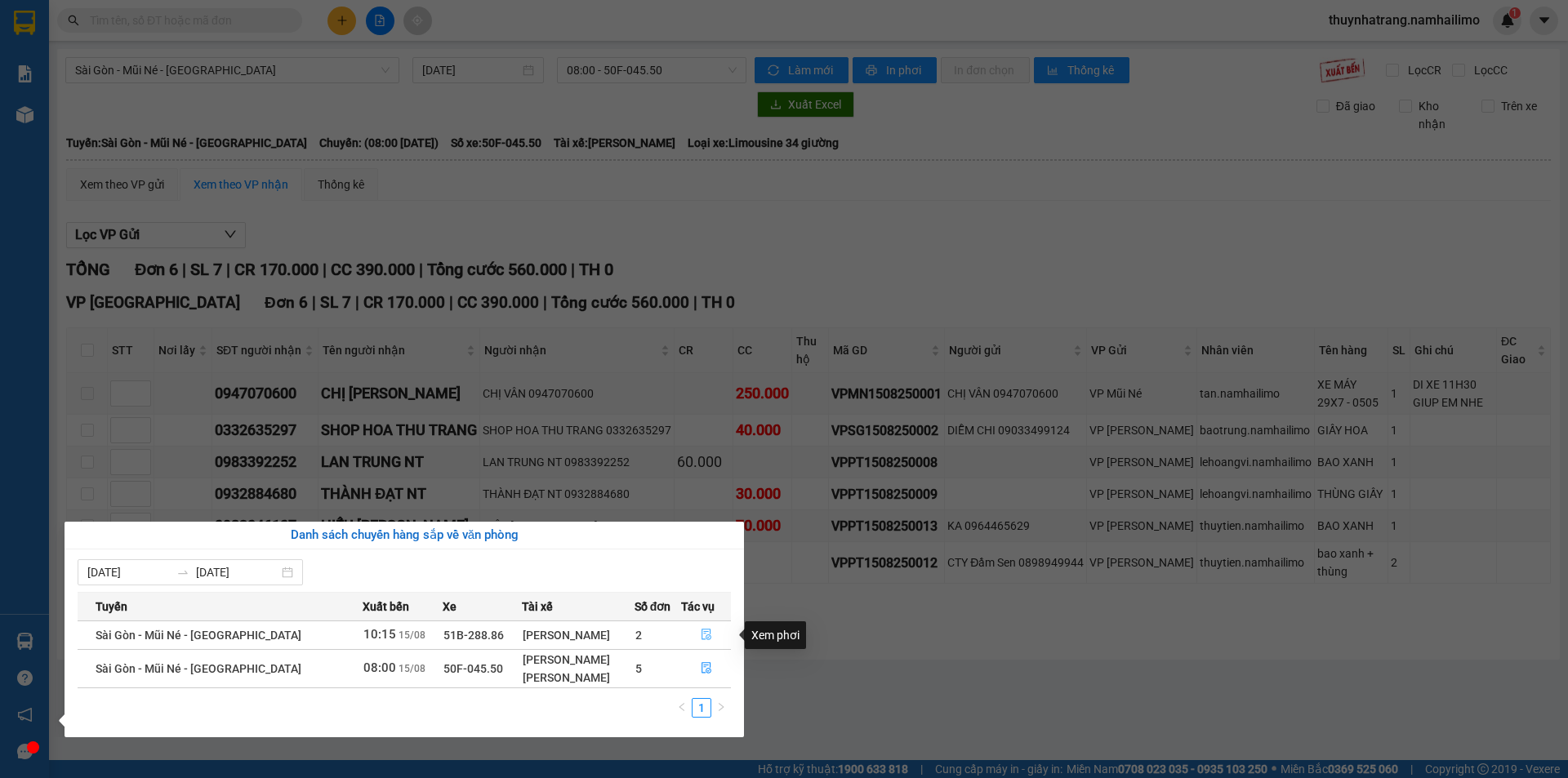
click at [705, 637] on icon "file-done" at bounding box center [706, 634] width 11 height 11
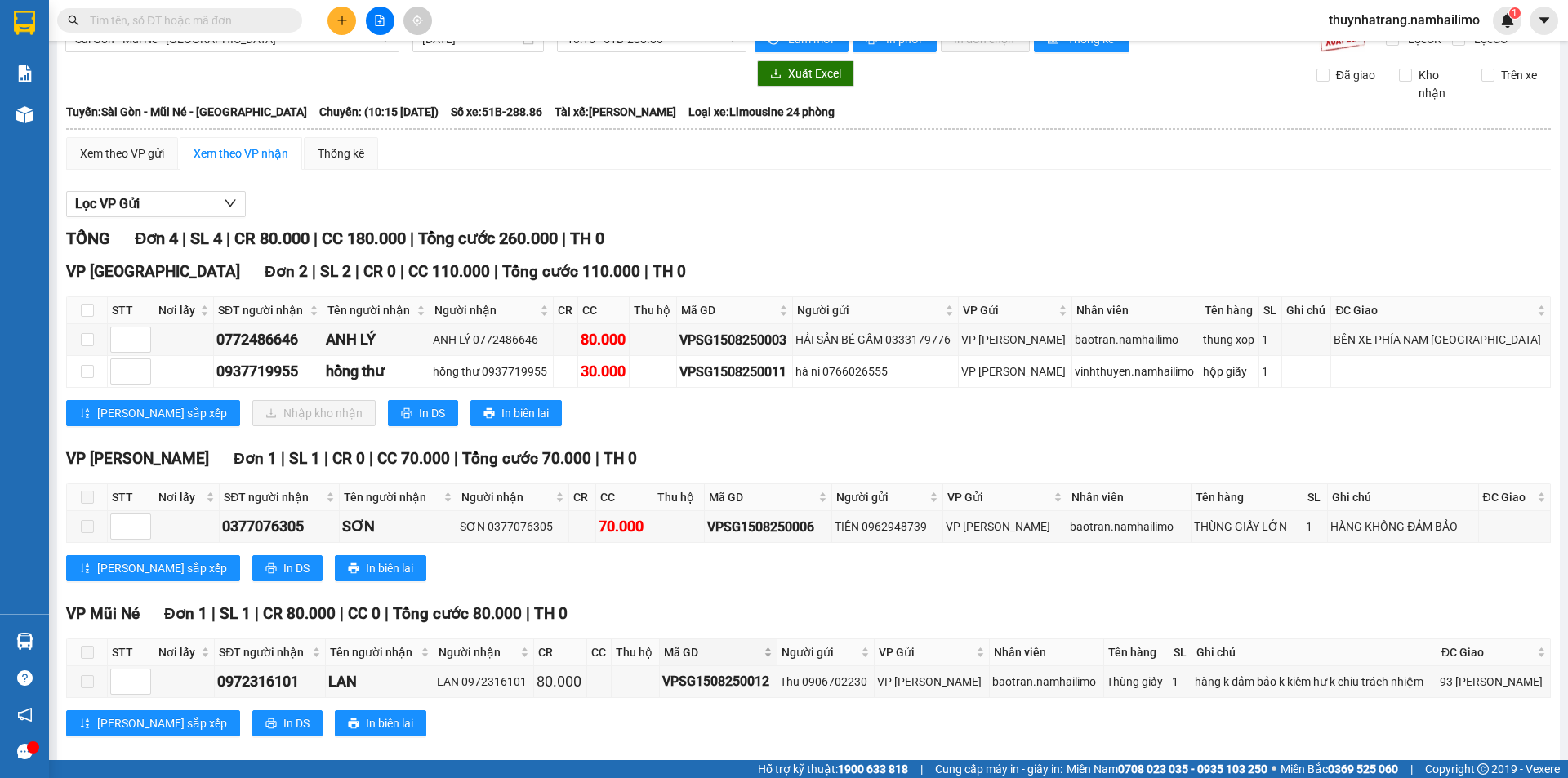
scroll to position [53, 0]
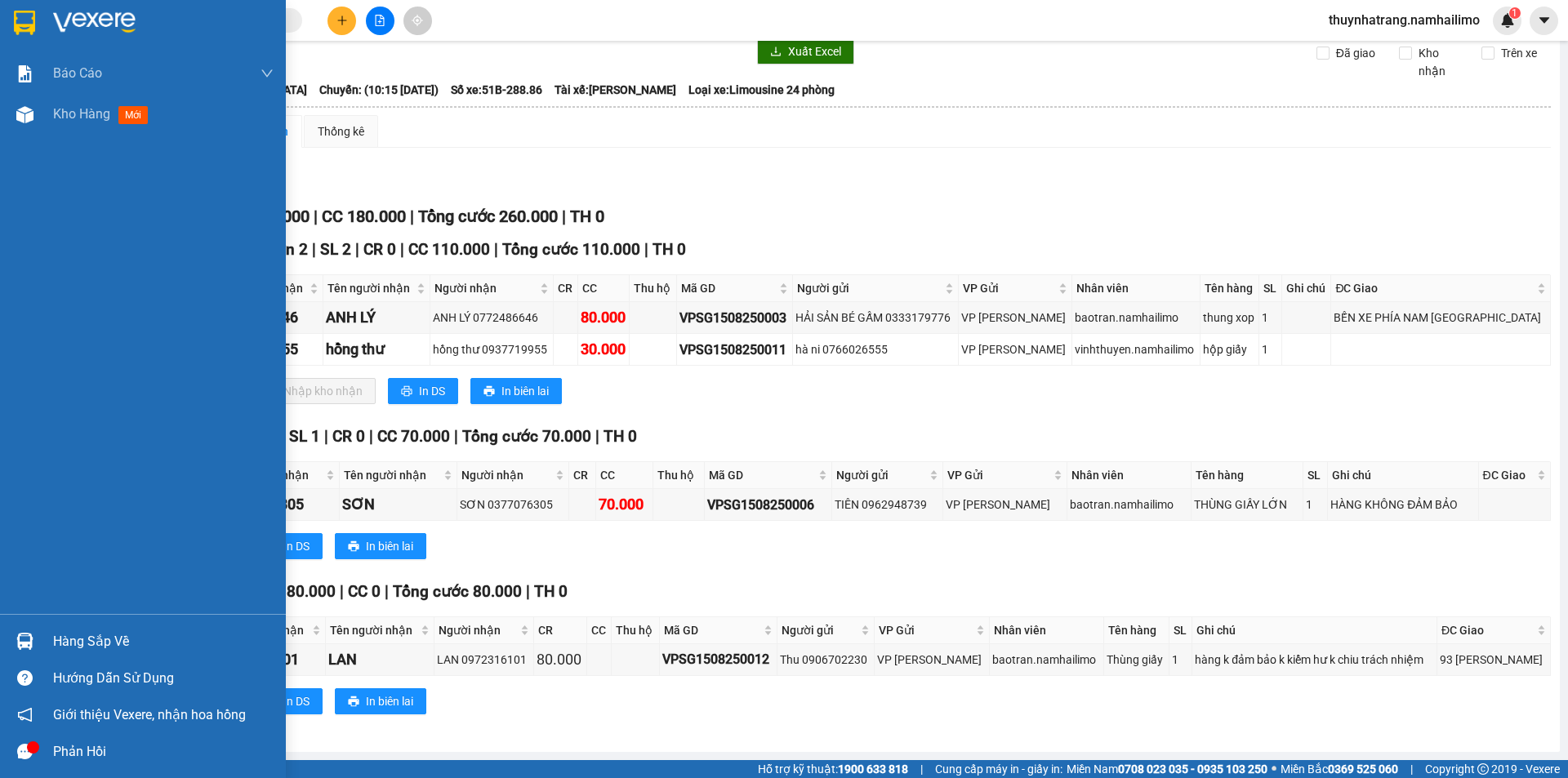
click at [80, 21] on img at bounding box center [94, 23] width 82 height 25
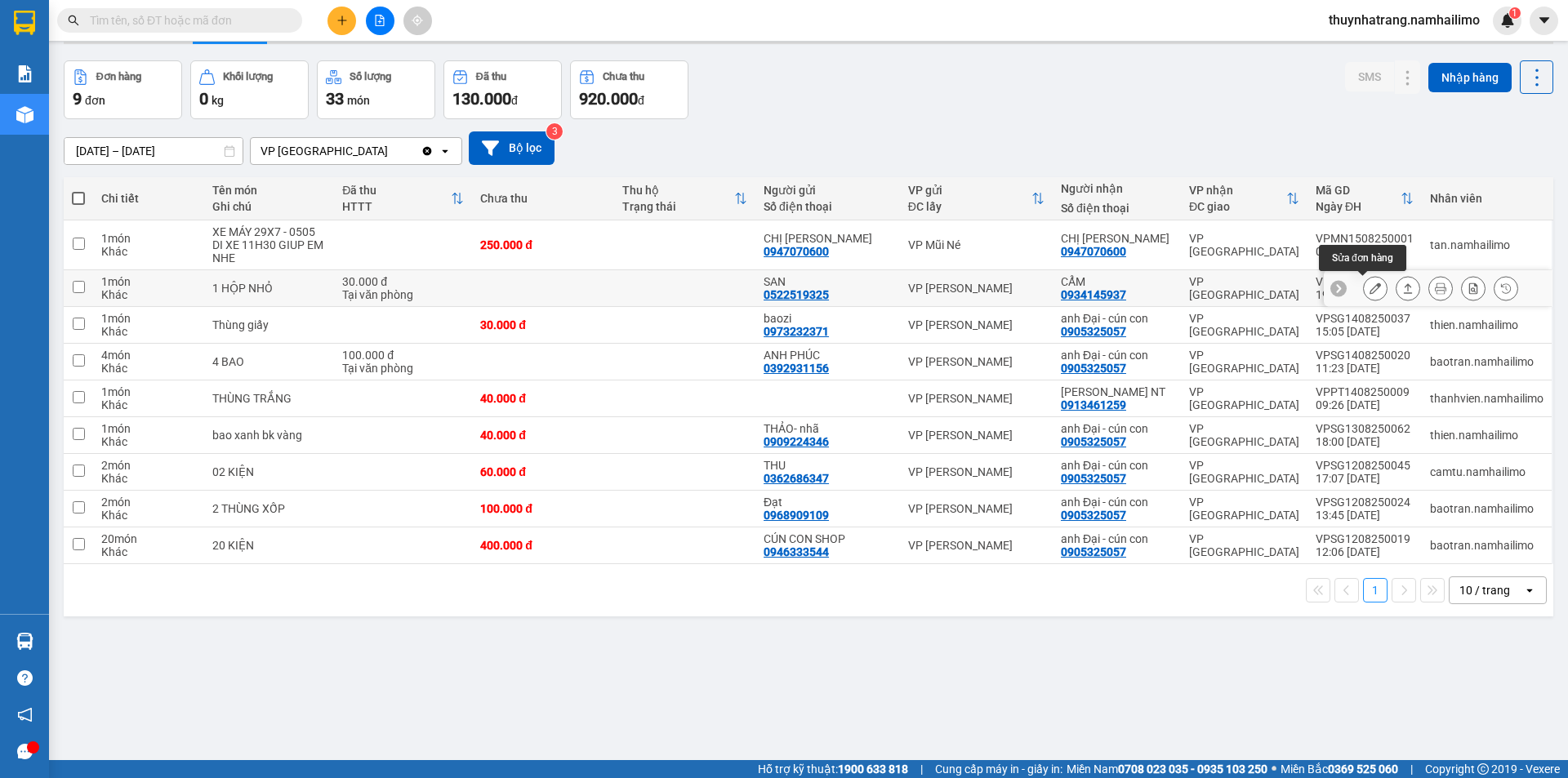
click at [1369, 286] on icon at bounding box center [1374, 287] width 11 height 11
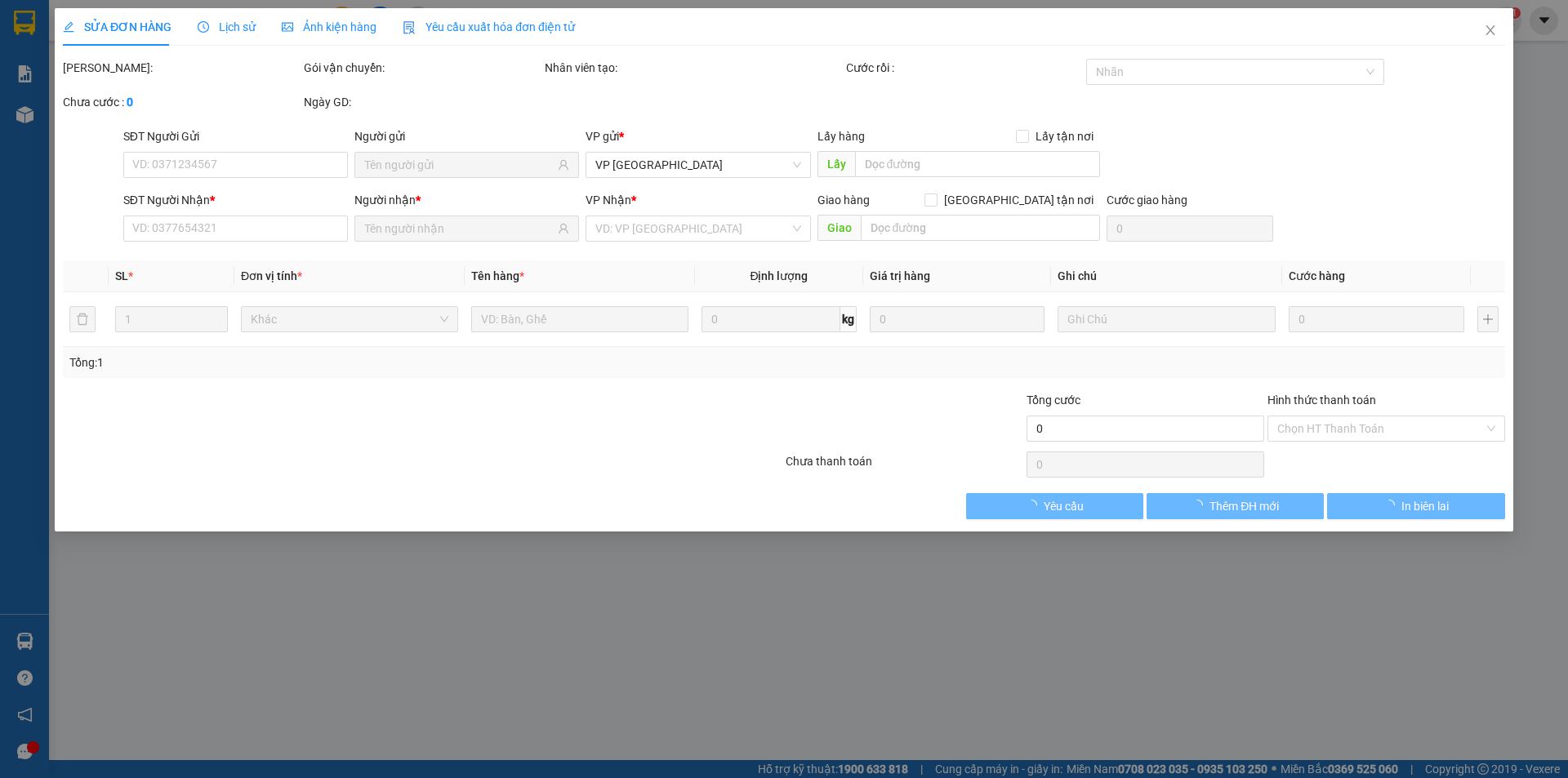
type input "0522519325"
type input "SAN"
type input "0934145937"
type input "CẨM"
type input "30.000"
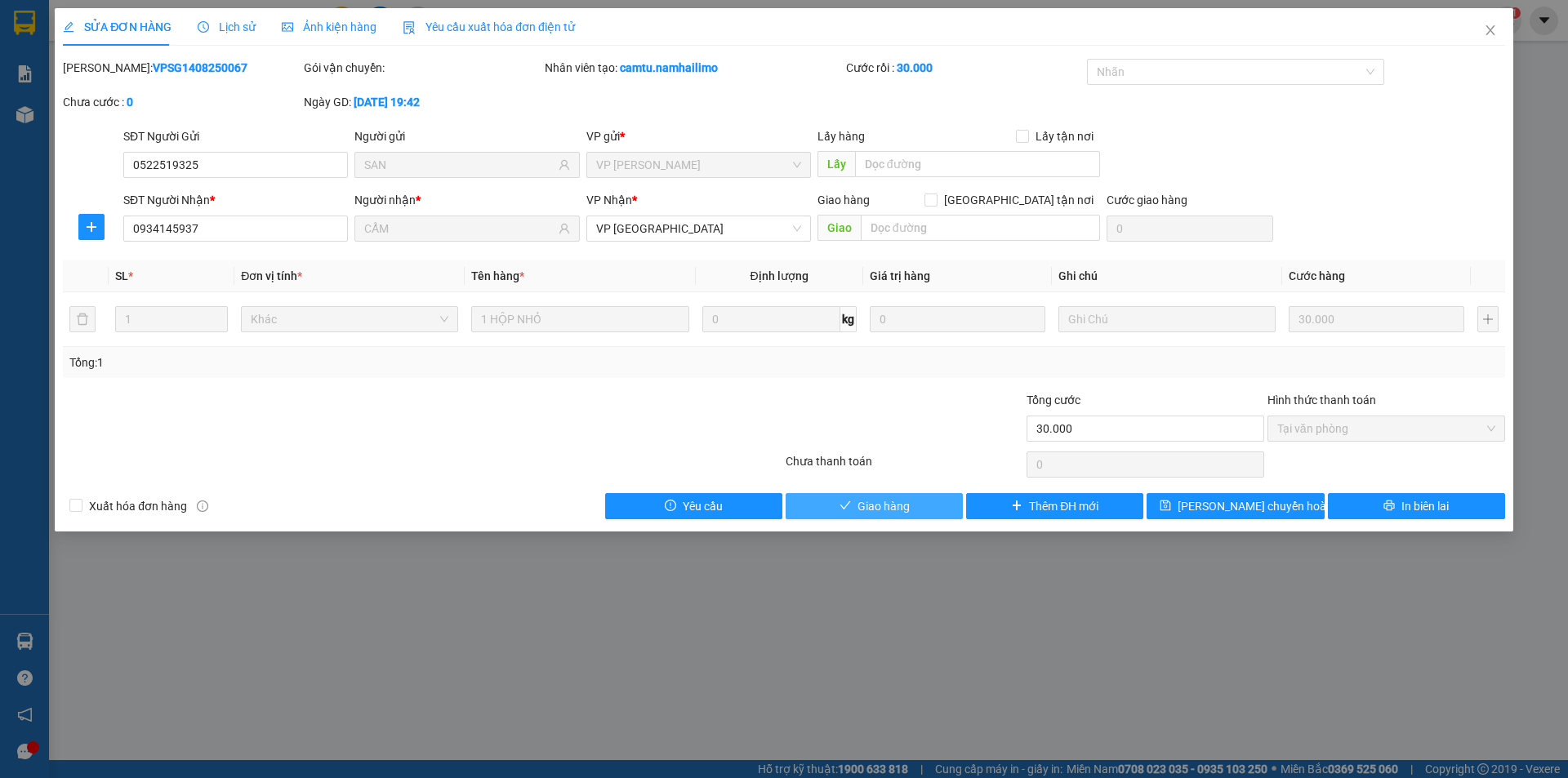
click at [908, 509] on span "Giao hàng" at bounding box center [883, 506] width 52 height 18
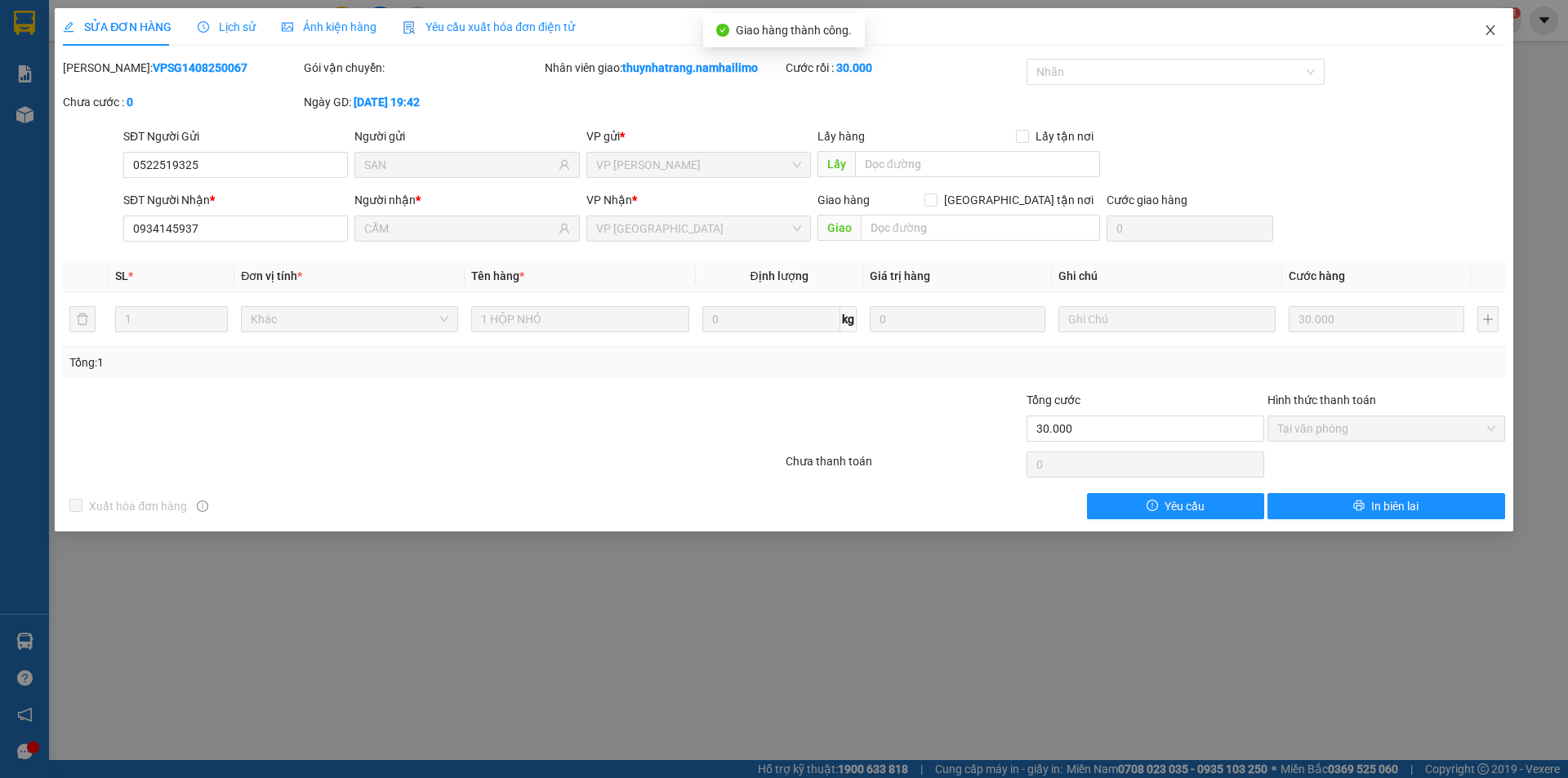
click at [1490, 31] on icon "close" at bounding box center [1489, 30] width 9 height 10
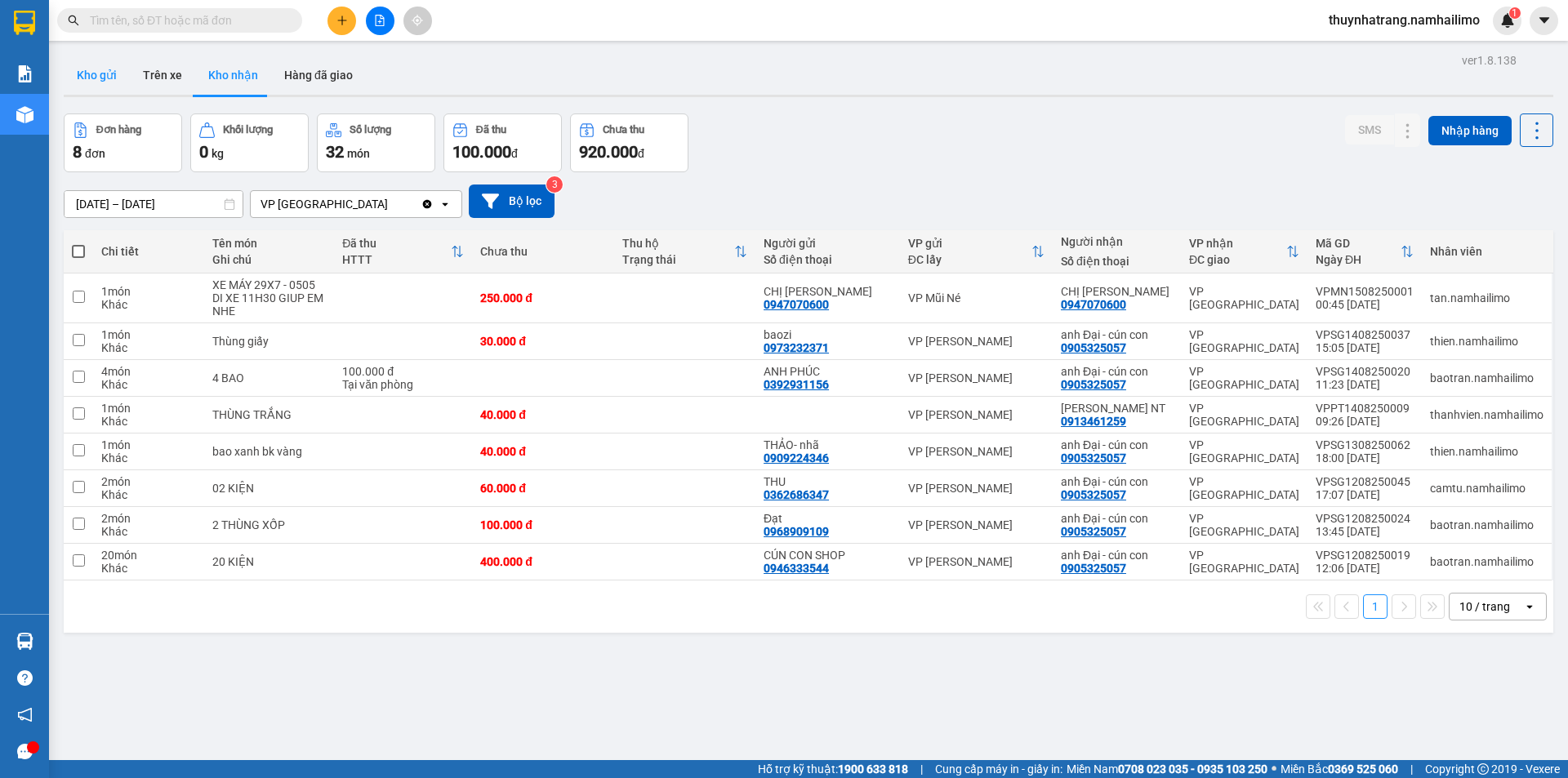
click at [89, 79] on button "Kho gửi" at bounding box center [96, 75] width 66 height 39
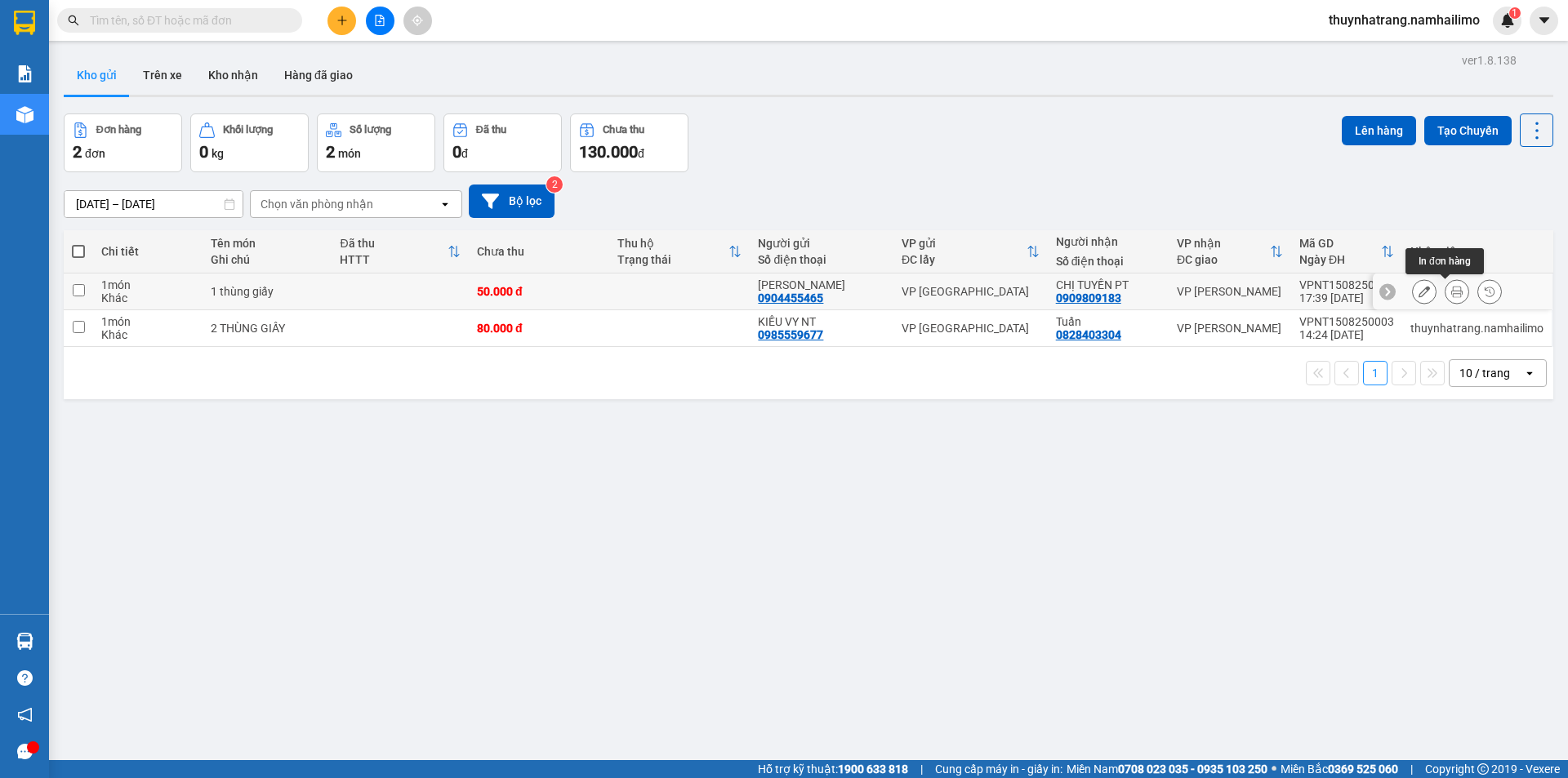
click at [1451, 293] on icon at bounding box center [1457, 291] width 11 height 11
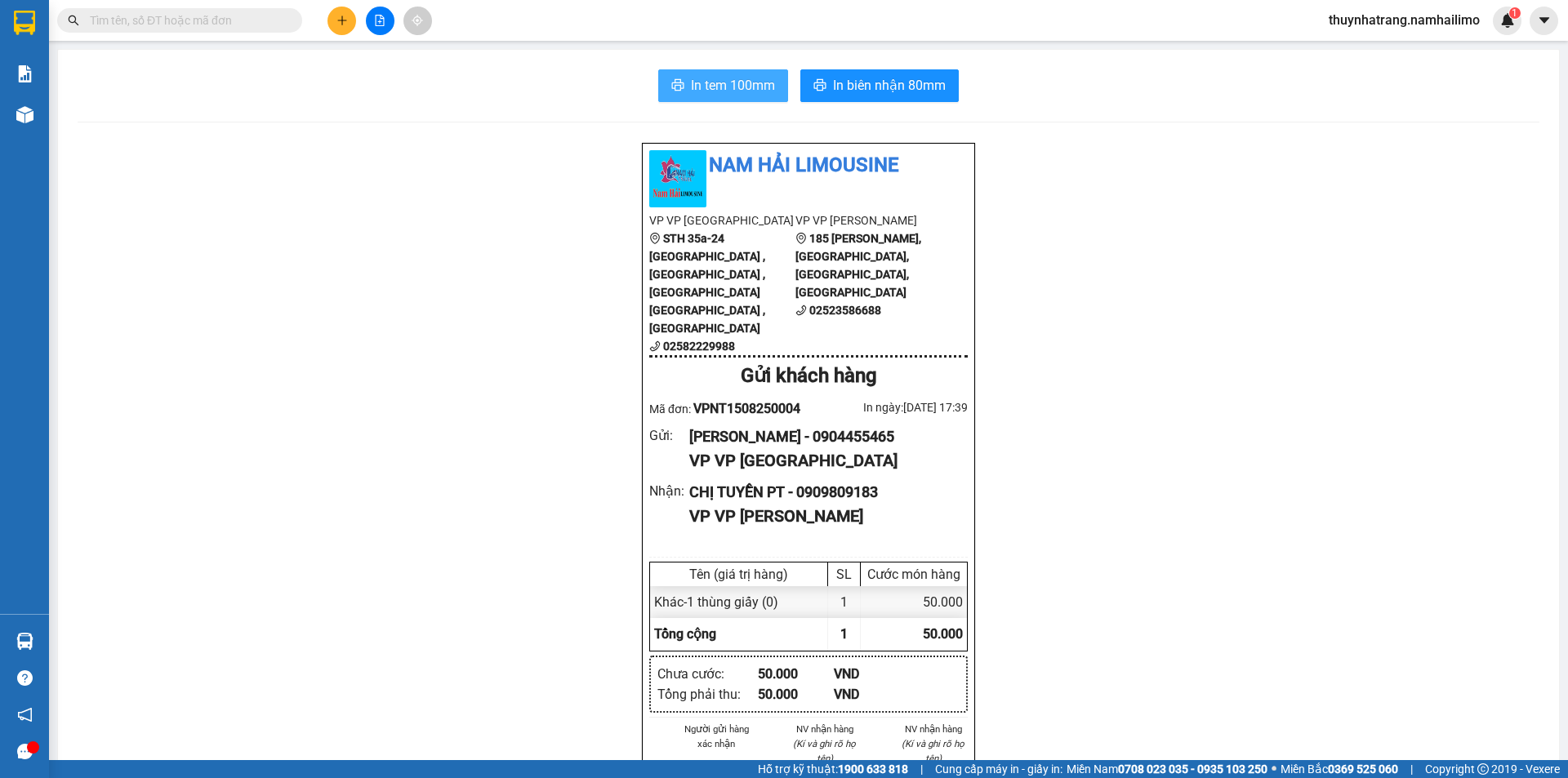
click at [742, 87] on span "In tem 100mm" at bounding box center [732, 85] width 84 height 20
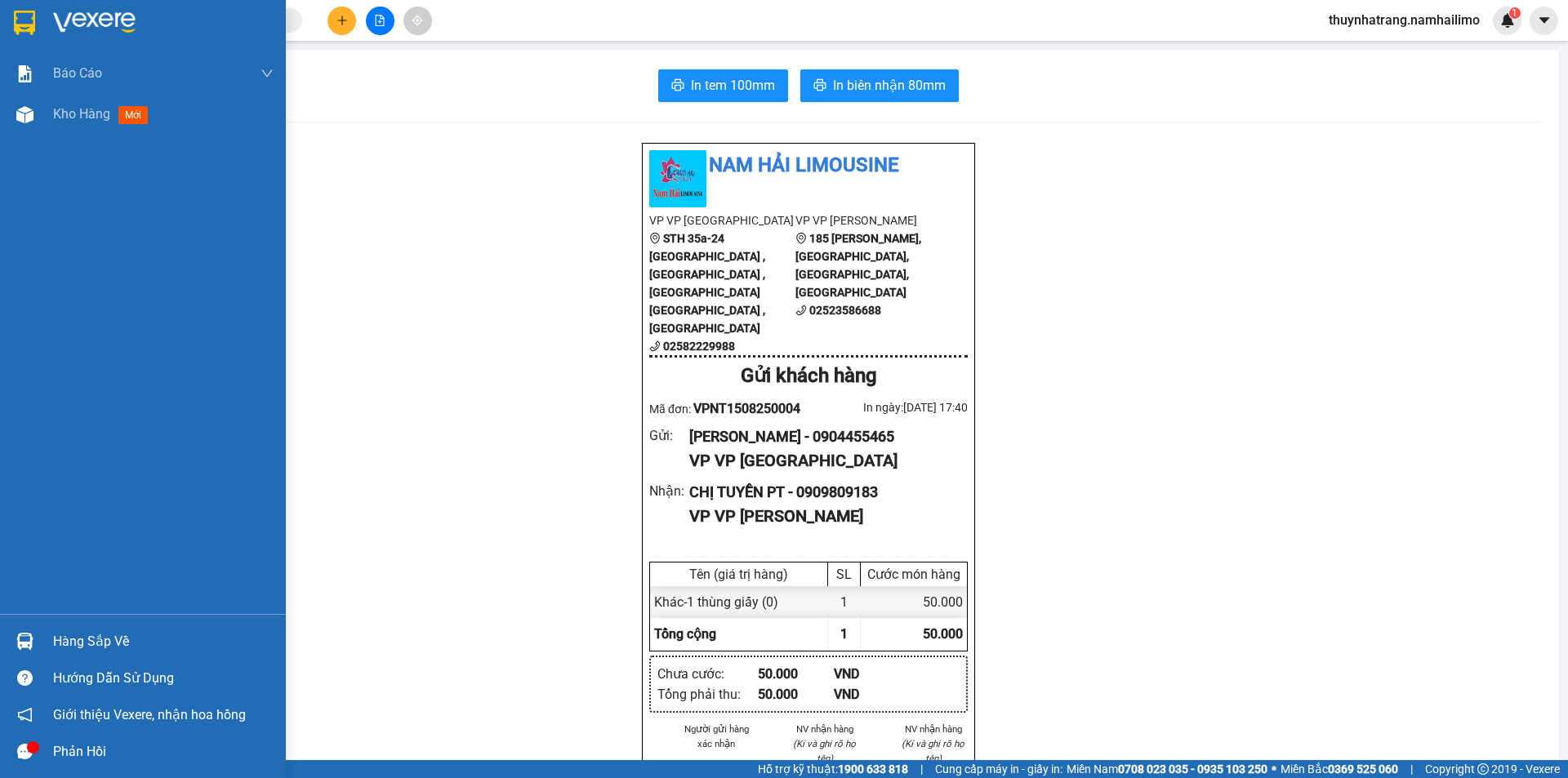
click at [80, 20] on img at bounding box center [94, 23] width 82 height 25
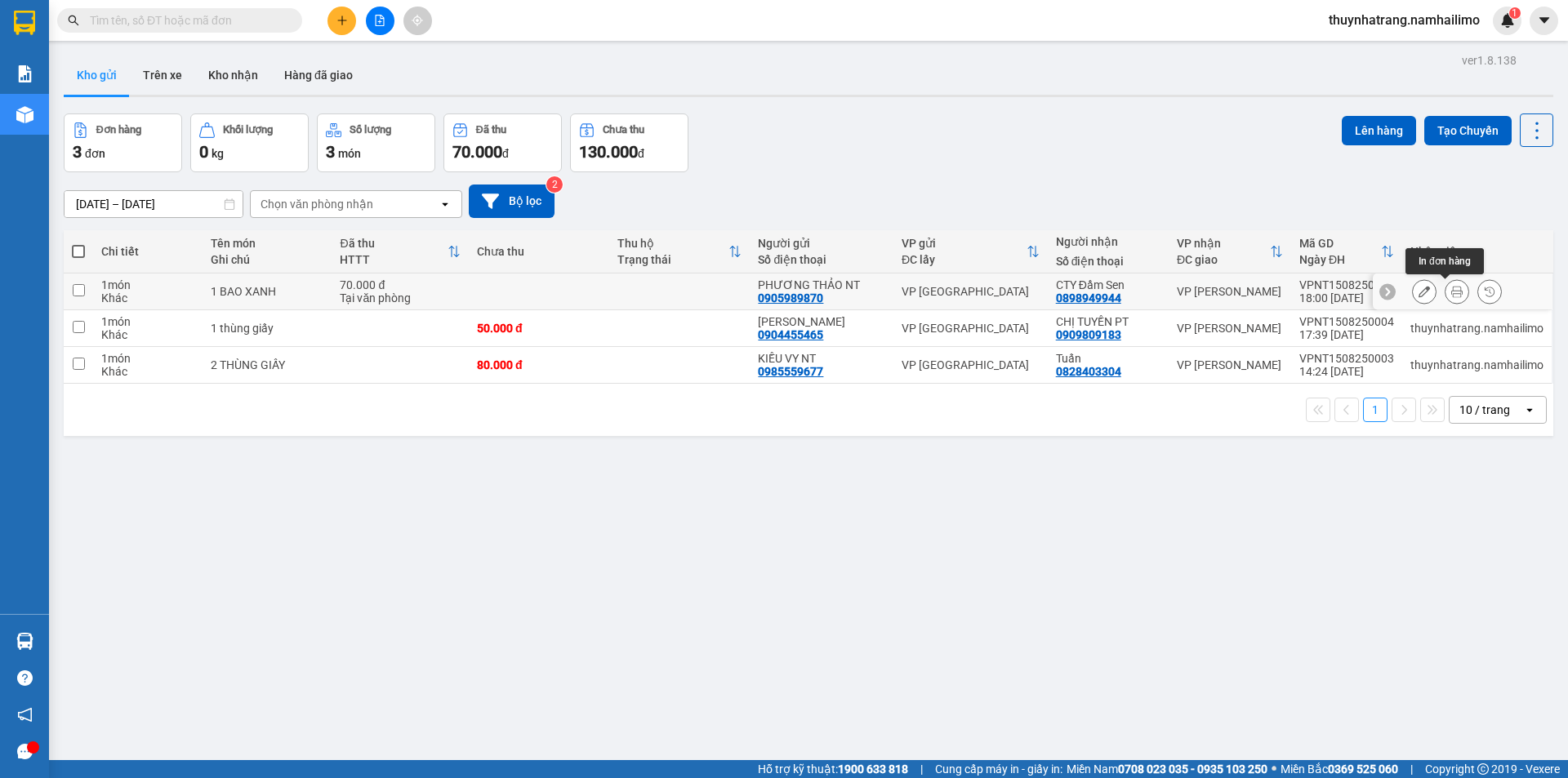
click at [1451, 291] on icon at bounding box center [1457, 291] width 11 height 11
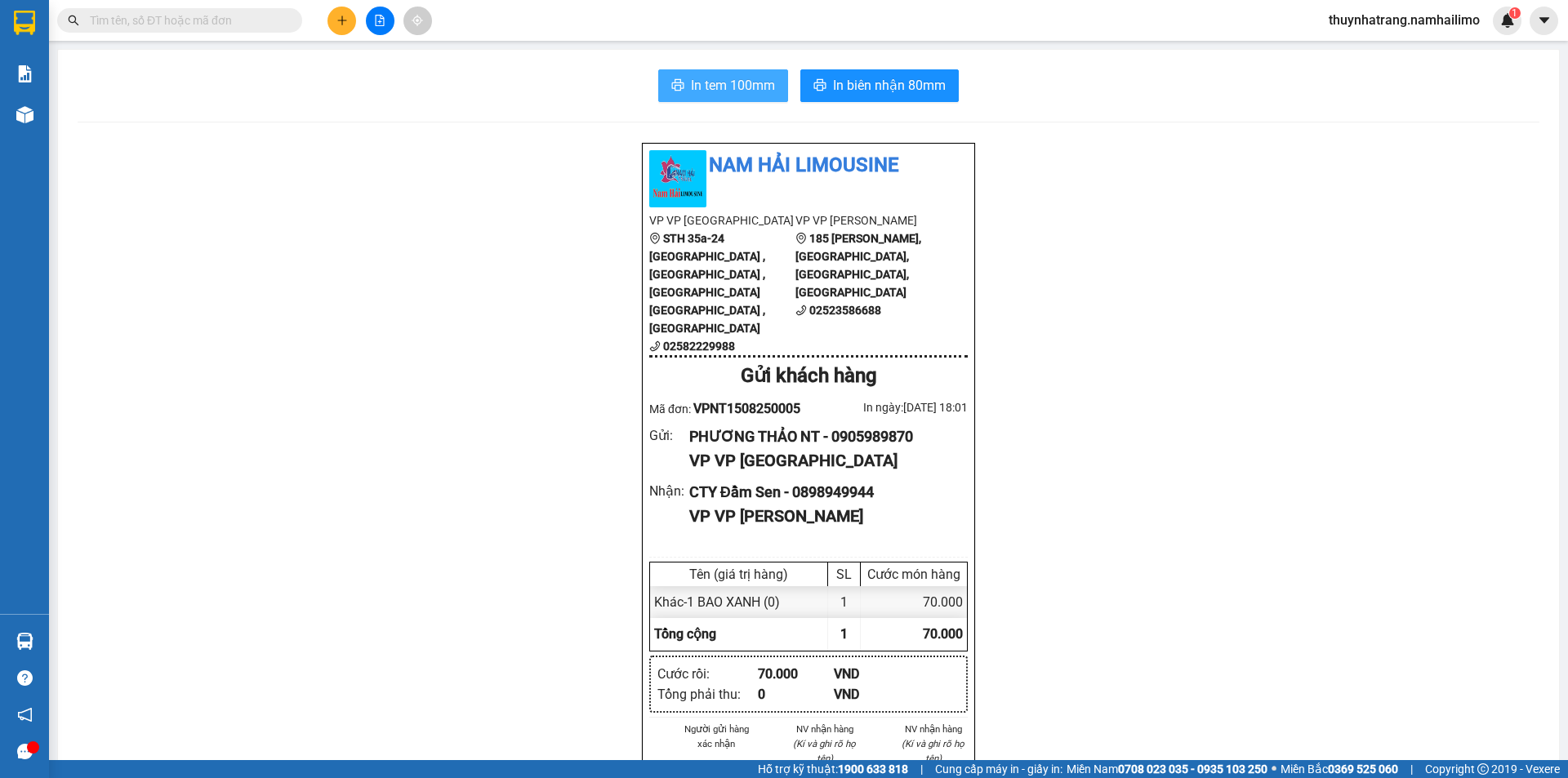
click at [751, 90] on span "In tem 100mm" at bounding box center [732, 85] width 84 height 20
